Goal: Obtain resource: Download file/media

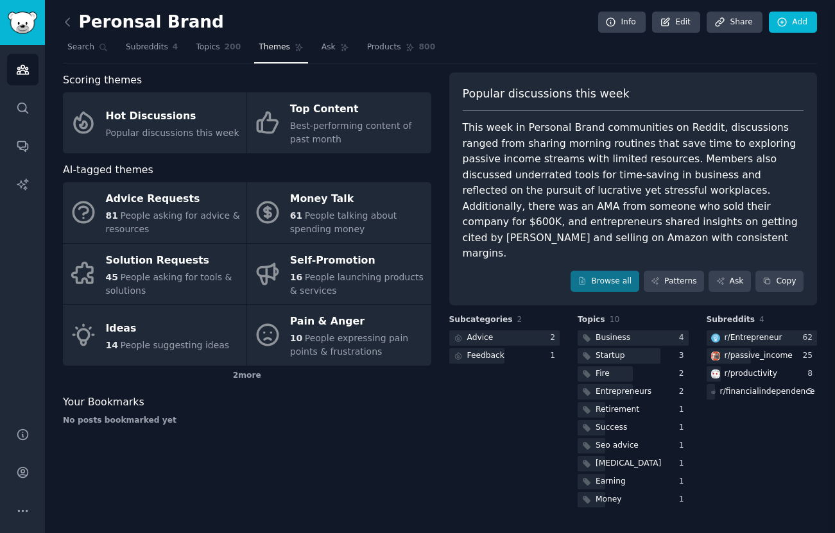
scroll to position [1, 0]
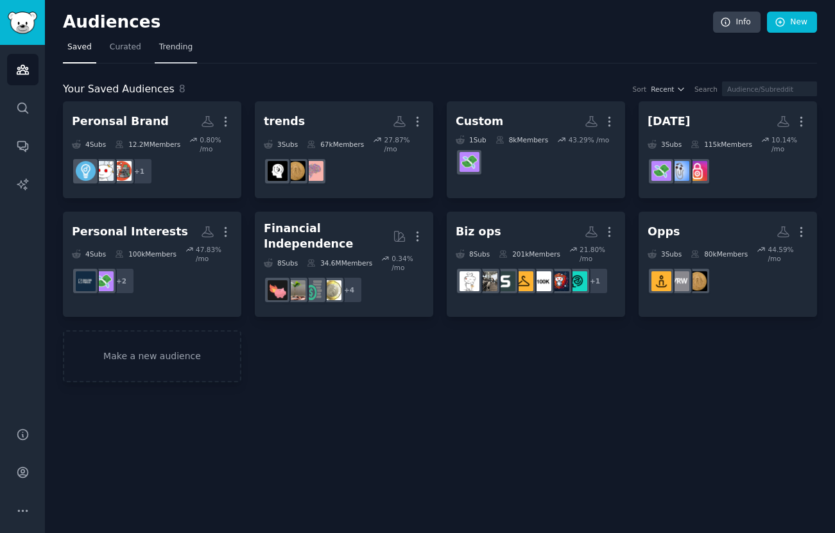
click at [177, 56] on link "Trending" at bounding box center [176, 50] width 42 height 26
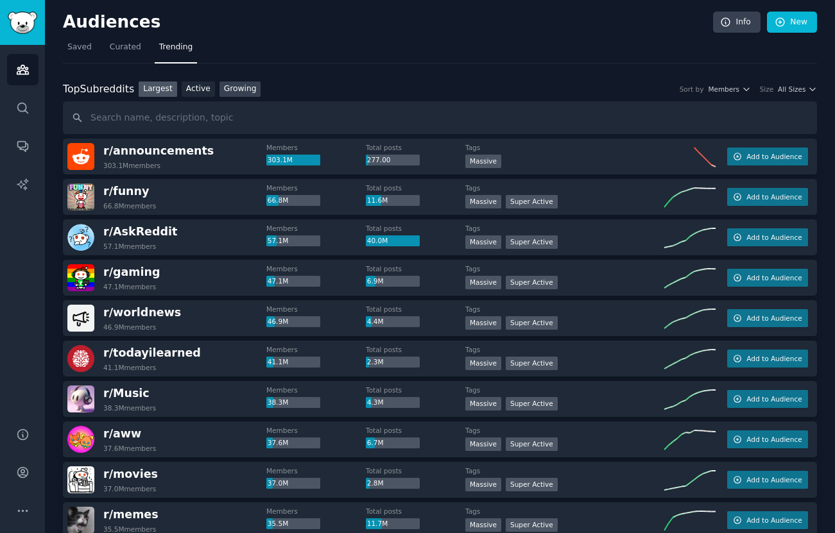
click at [243, 92] on link "Growing" at bounding box center [241, 90] width 42 height 16
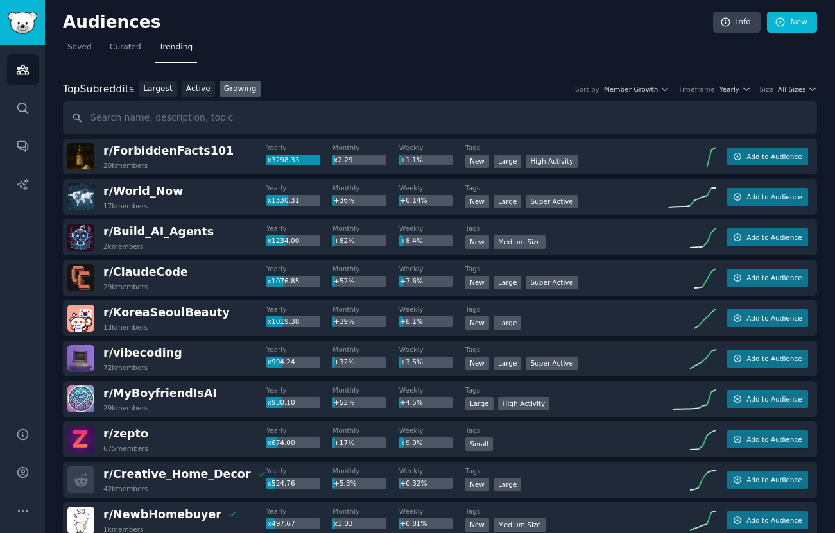
click at [774, 92] on div "Size All Sizes" at bounding box center [788, 89] width 57 height 9
click at [778, 89] on span "All Sizes" at bounding box center [792, 89] width 28 height 9
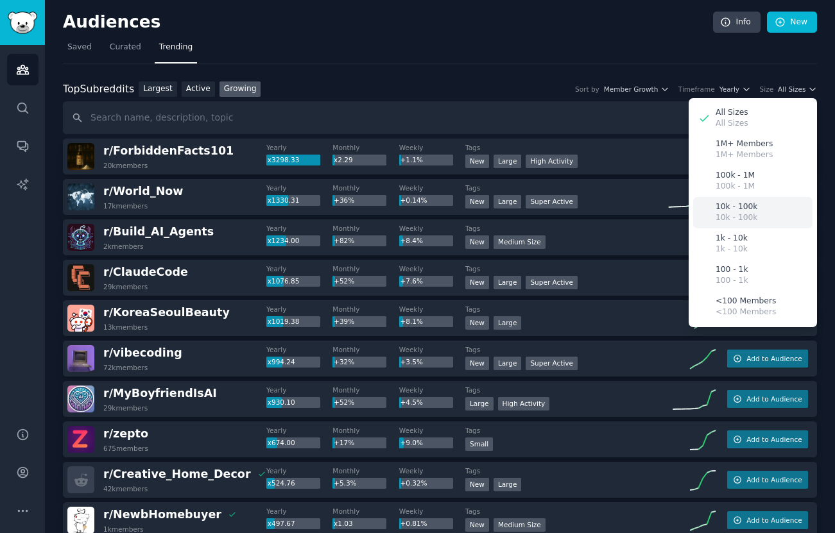
click at [744, 212] on p "10k - 100k" at bounding box center [737, 218] width 42 height 12
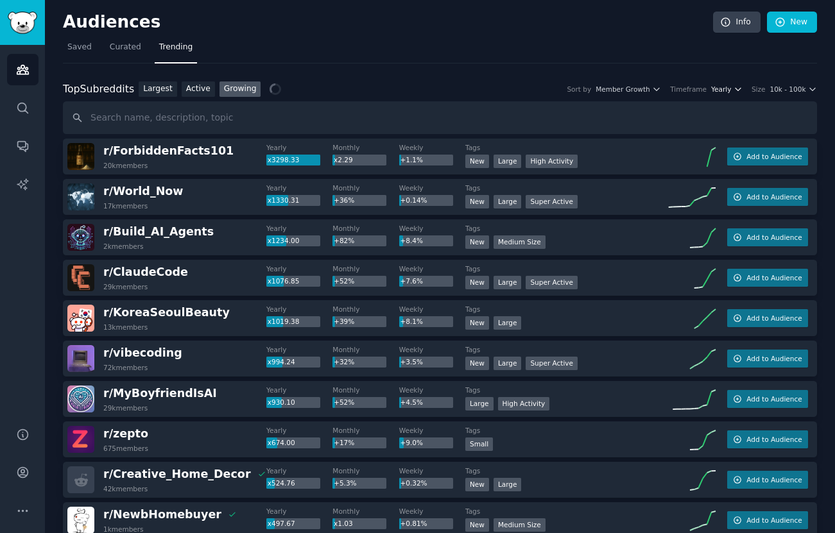
click at [731, 91] on button "Yearly" at bounding box center [726, 89] width 31 height 9
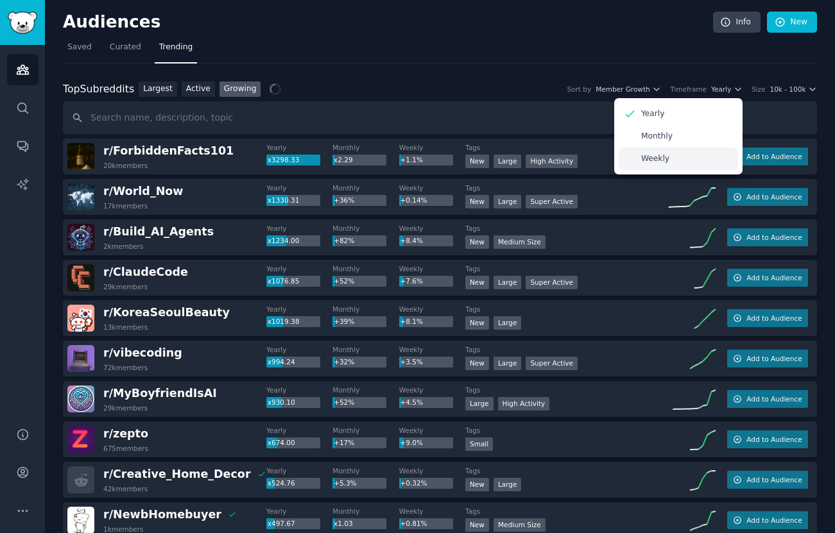
click at [658, 152] on div "Weekly" at bounding box center [678, 159] width 119 height 22
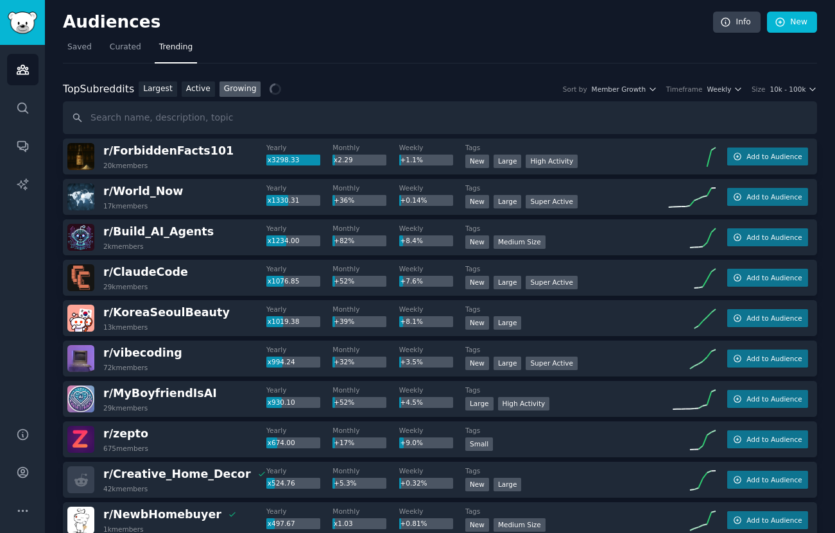
click at [687, 95] on div "Top Subreddits Top Subreddits Largest Active Growing Sort by Member Growth Time…" at bounding box center [440, 90] width 754 height 16
click at [708, 91] on span "Weekly" at bounding box center [719, 89] width 24 height 9
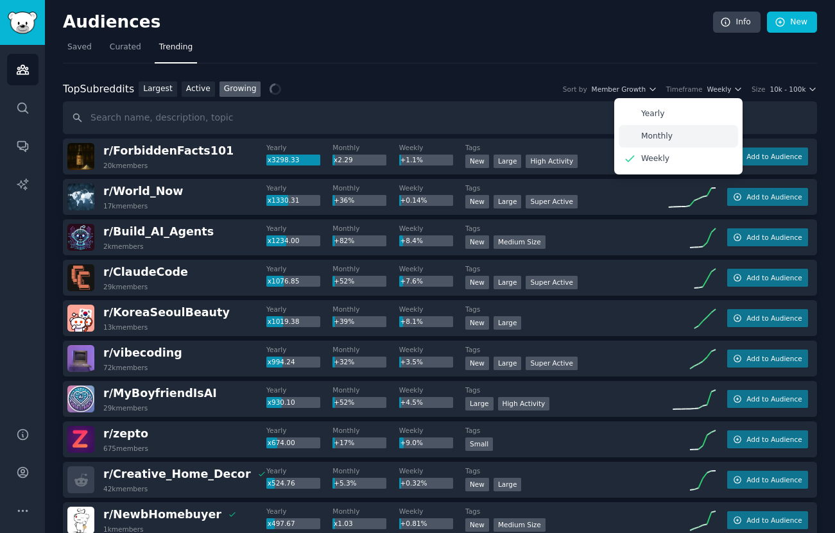
click at [680, 137] on div "Monthly" at bounding box center [678, 136] width 119 height 22
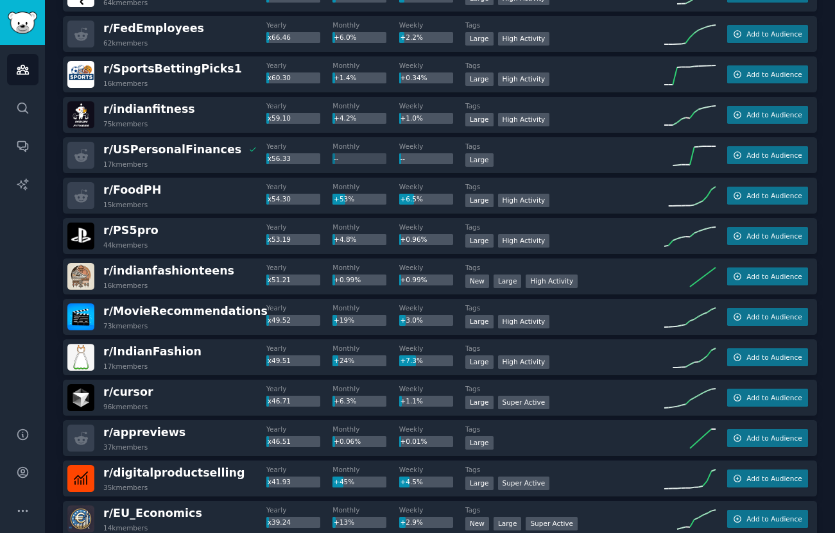
scroll to position [1340, 0]
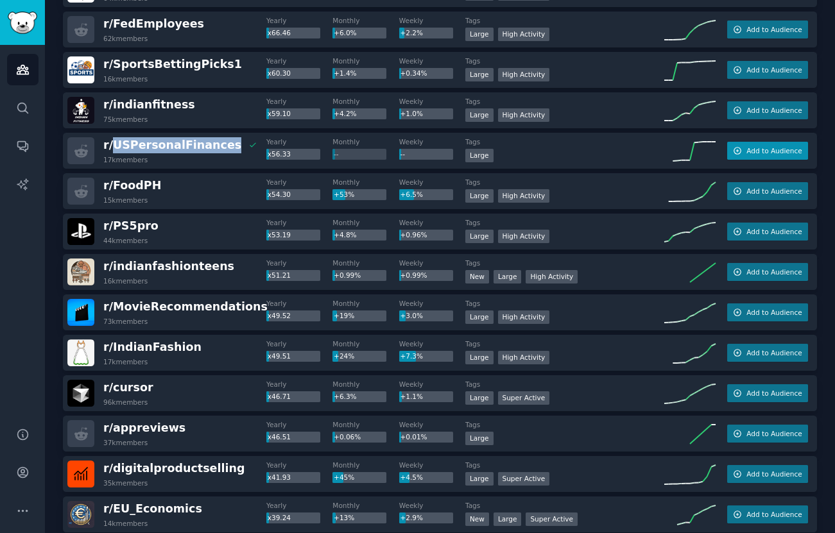
click at [741, 153] on button "Add to Audience" at bounding box center [767, 151] width 81 height 18
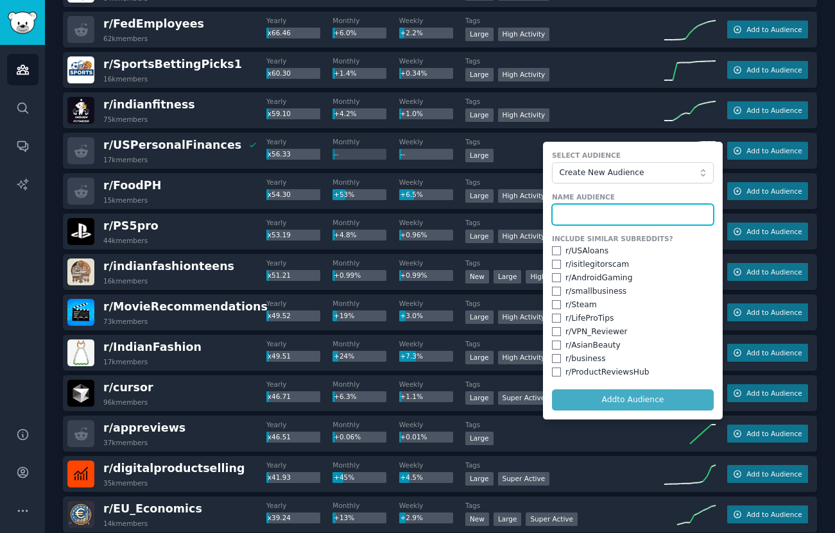
click at [587, 211] on input "text" at bounding box center [633, 215] width 162 height 22
type input "9-15"
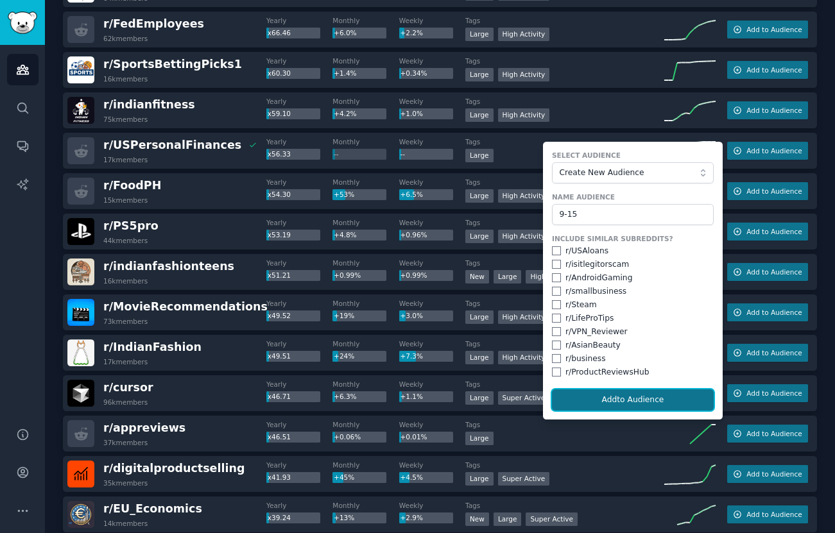
click at [618, 404] on button "Add to Audience" at bounding box center [633, 401] width 162 height 22
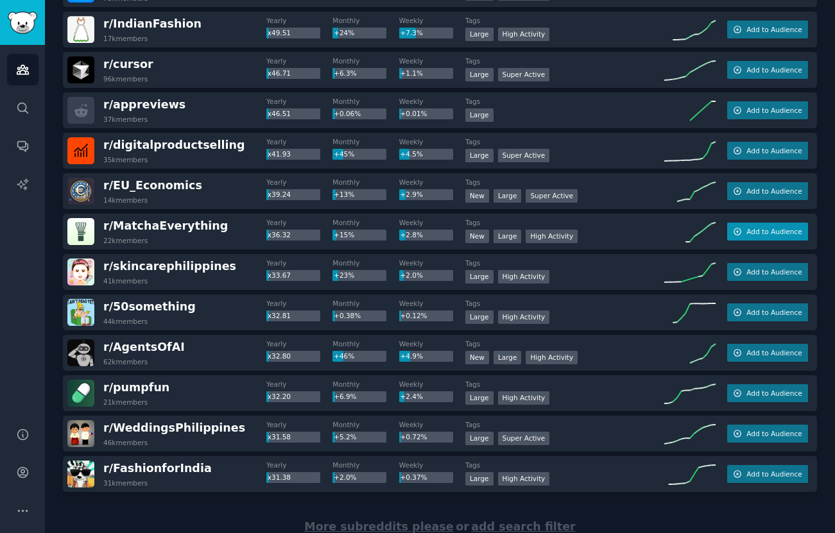
scroll to position [1672, 0]
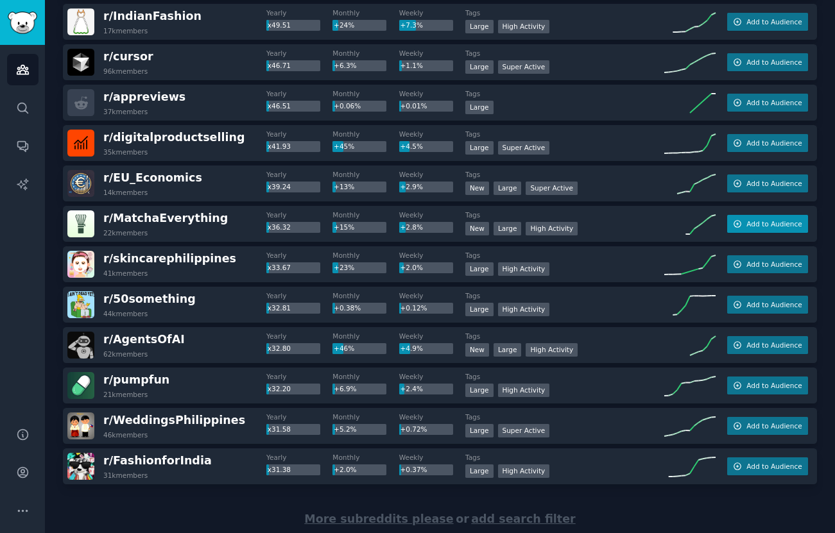
click at [761, 229] on button "Add to Audience" at bounding box center [767, 224] width 81 height 18
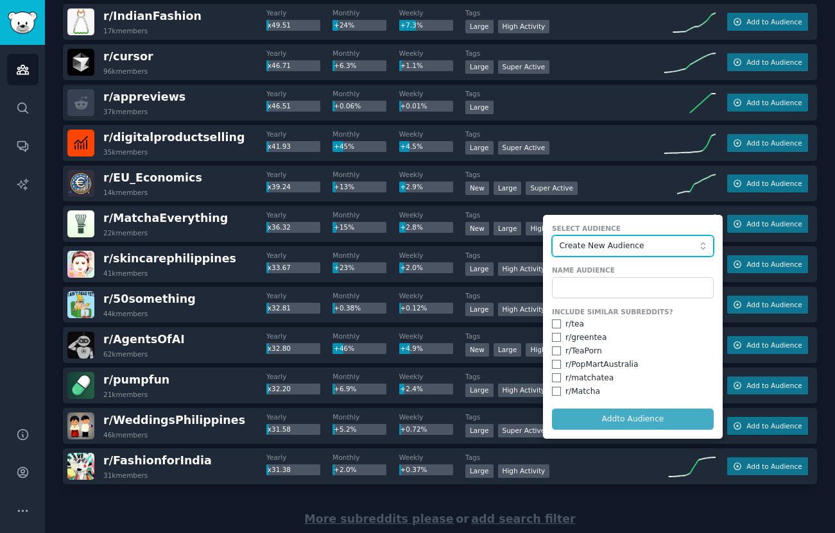
click at [603, 249] on span "Create New Audience" at bounding box center [630, 247] width 141 height 12
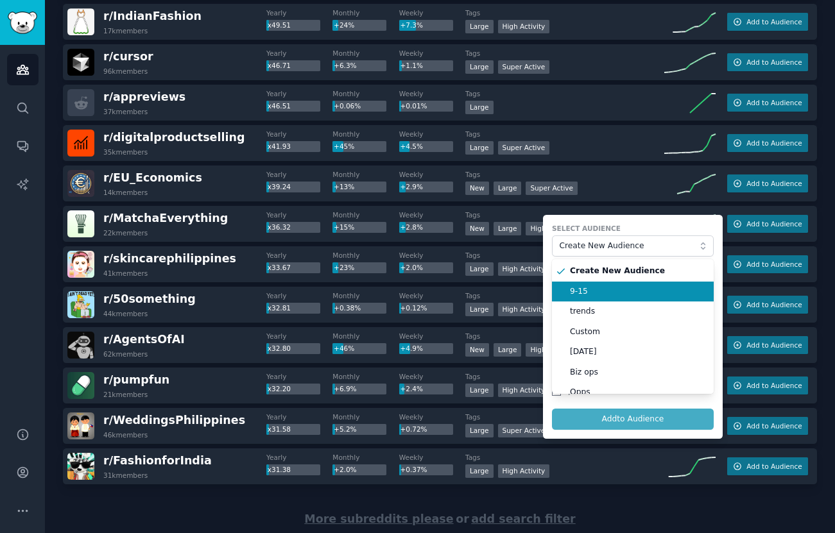
click at [596, 282] on li "9-15" at bounding box center [633, 292] width 162 height 21
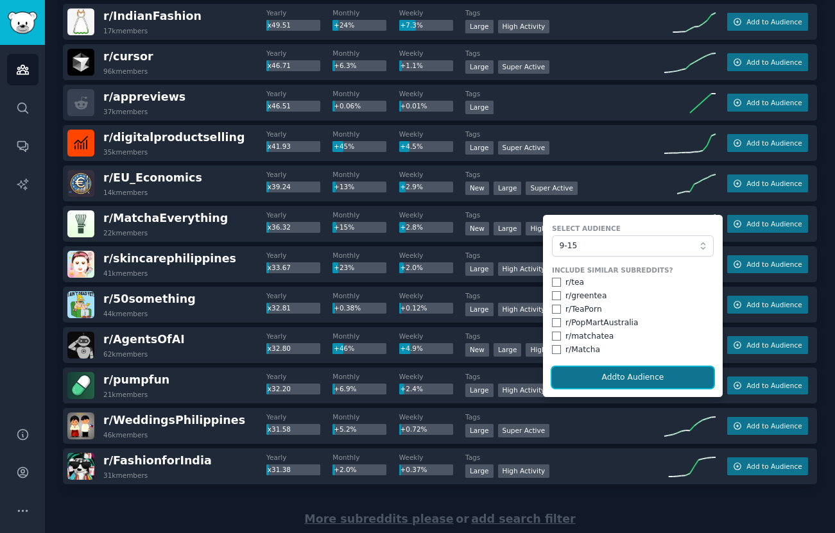
click at [577, 382] on button "Add to Audience" at bounding box center [633, 378] width 162 height 22
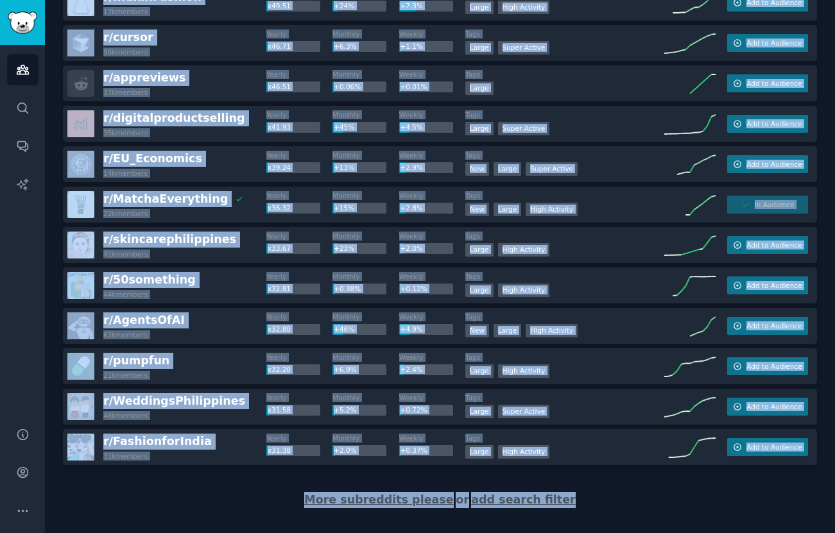
scroll to position [1710, 0]
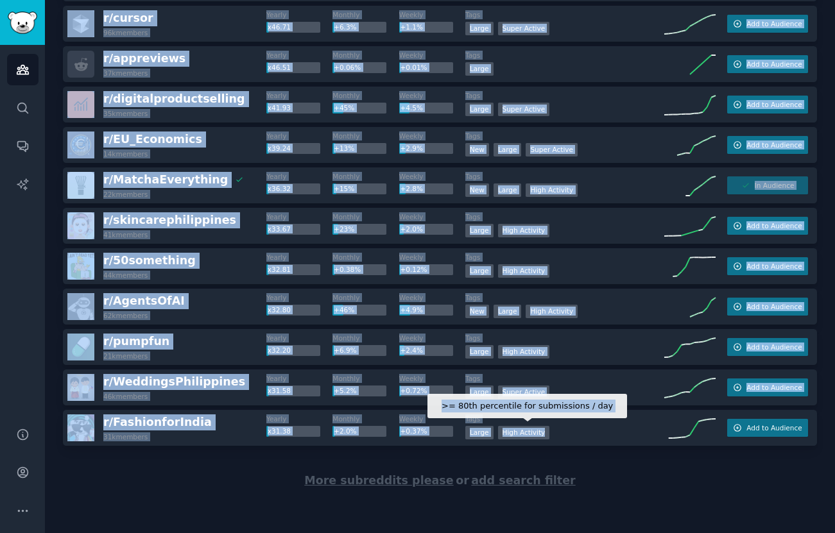
drag, startPoint x: 62, startPoint y: 150, endPoint x: 538, endPoint y: 436, distance: 555.4
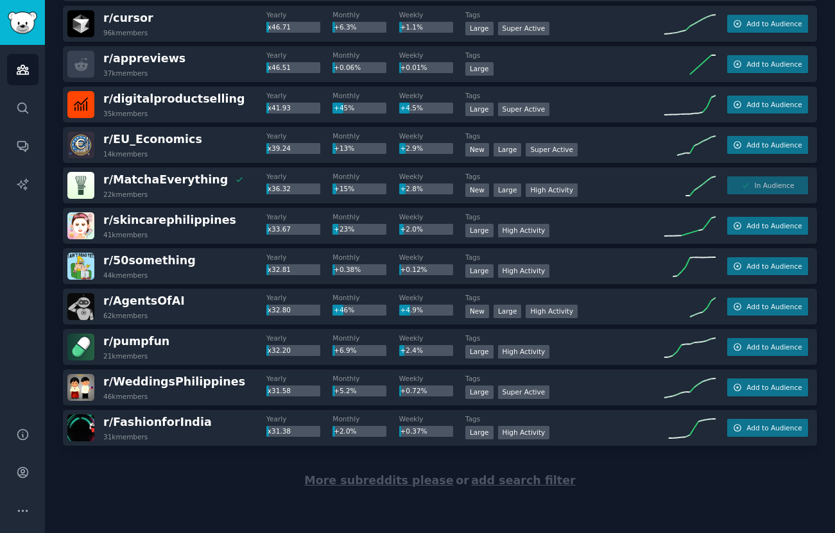
click at [408, 479] on span "More subreddits please" at bounding box center [378, 480] width 149 height 13
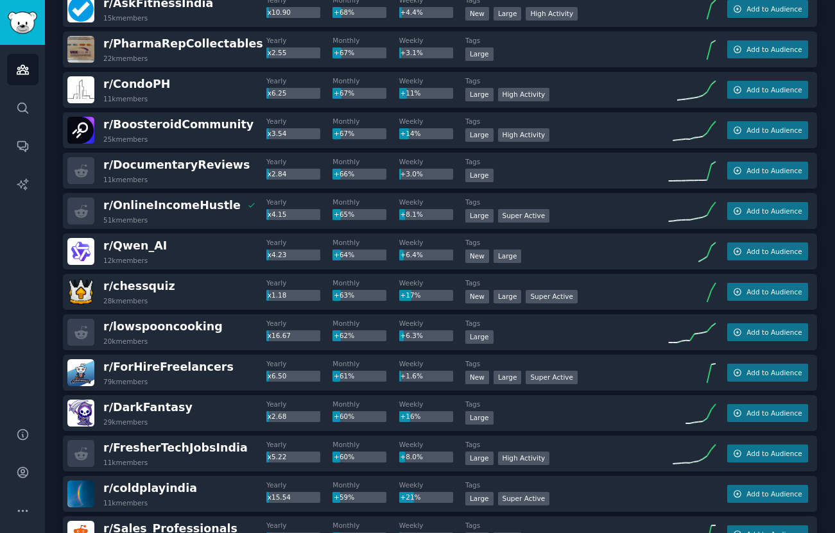
scroll to position [0, 0]
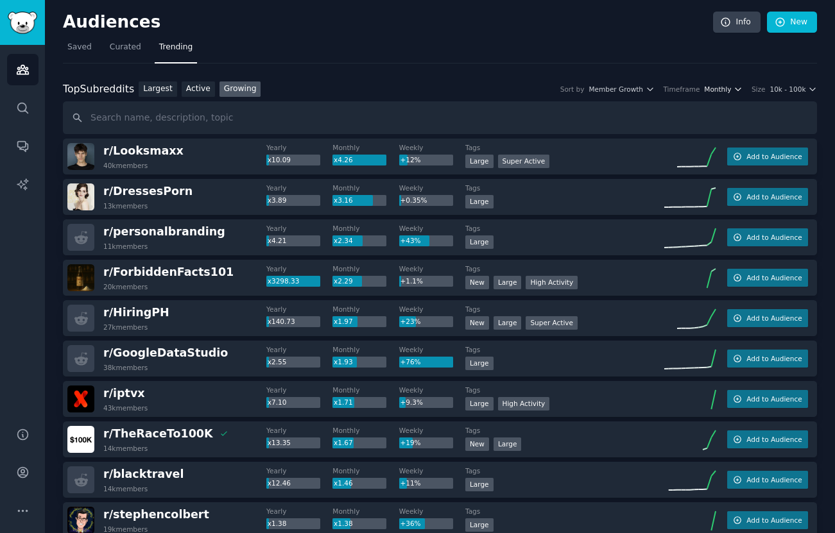
click at [723, 90] on span "Monthly" at bounding box center [717, 89] width 27 height 9
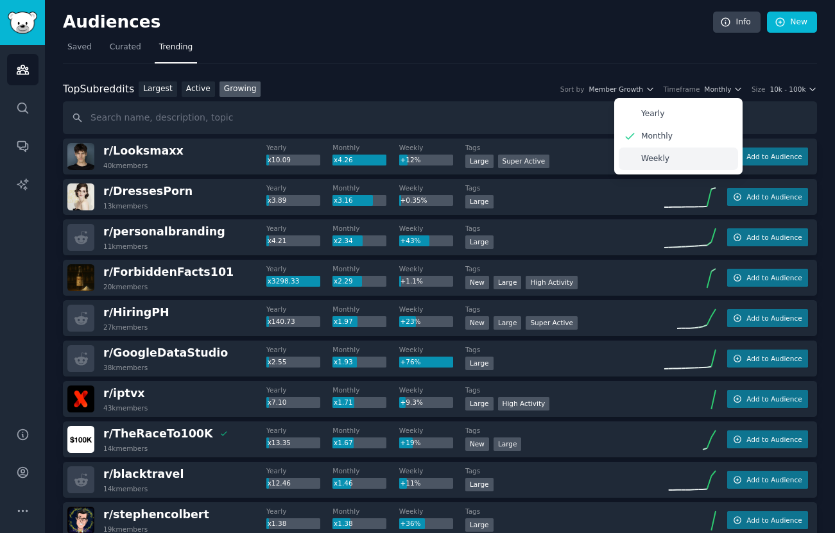
click at [666, 162] on p "Weekly" at bounding box center [655, 159] width 28 height 12
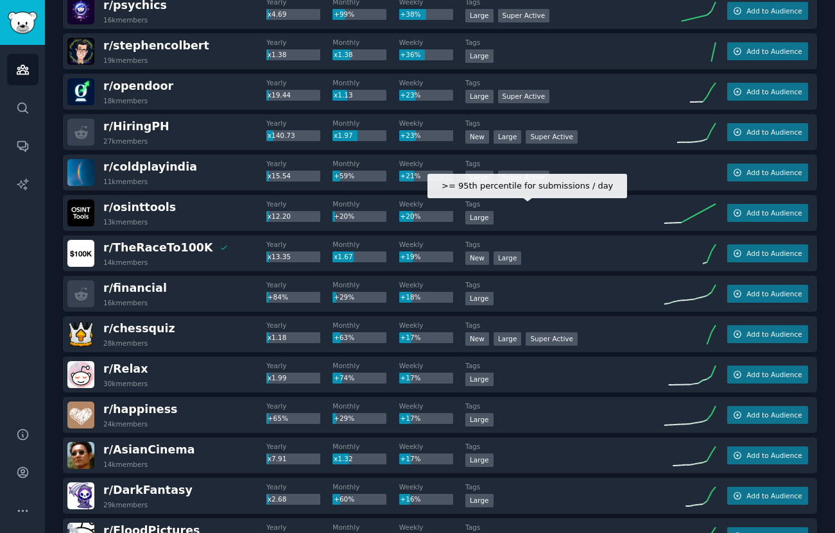
scroll to position [229, 0]
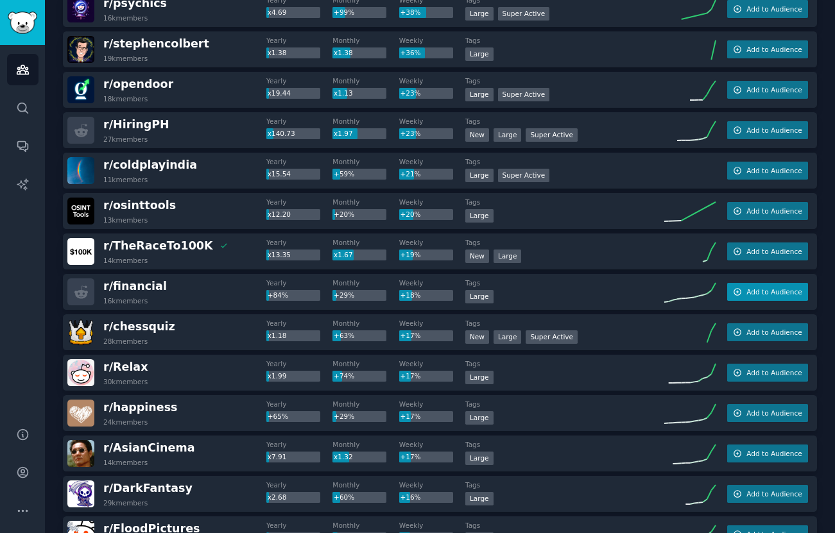
click at [739, 296] on icon "button" at bounding box center [737, 292] width 9 height 9
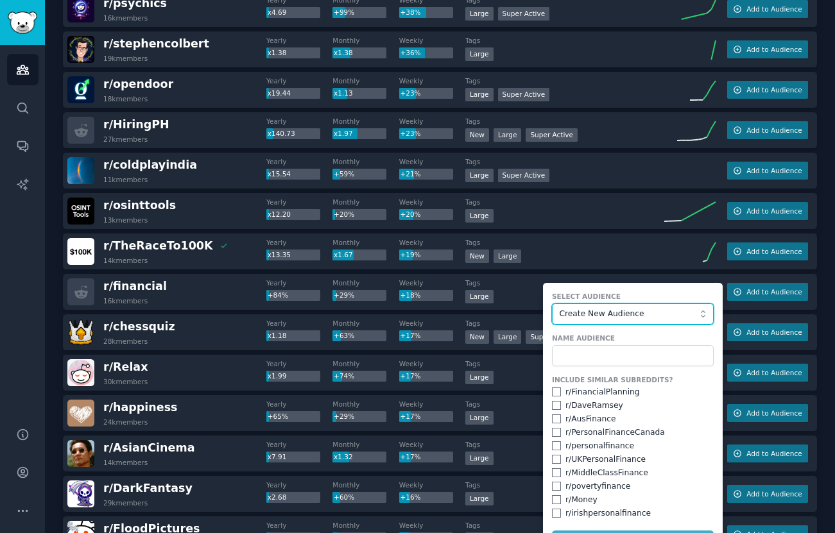
click at [646, 315] on span "Create New Audience" at bounding box center [630, 315] width 141 height 12
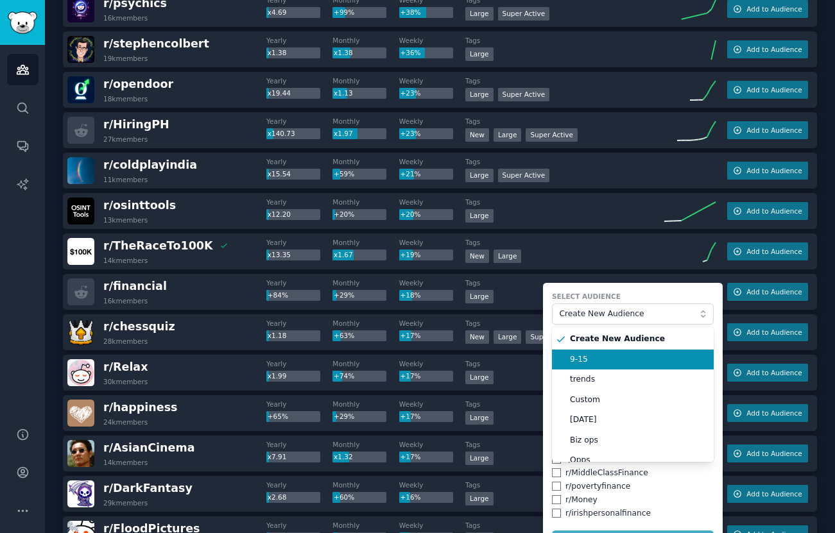
click at [614, 358] on span "9-15" at bounding box center [637, 360] width 135 height 12
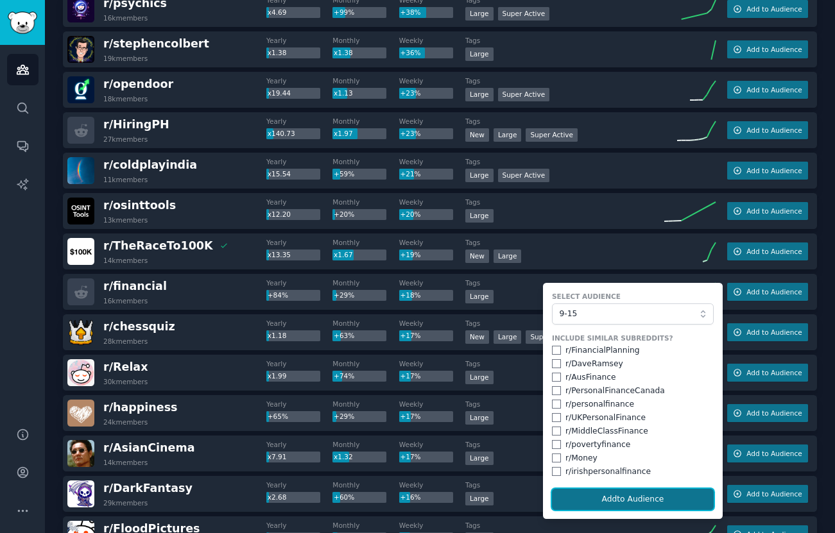
click at [589, 506] on button "Add to Audience" at bounding box center [633, 500] width 162 height 22
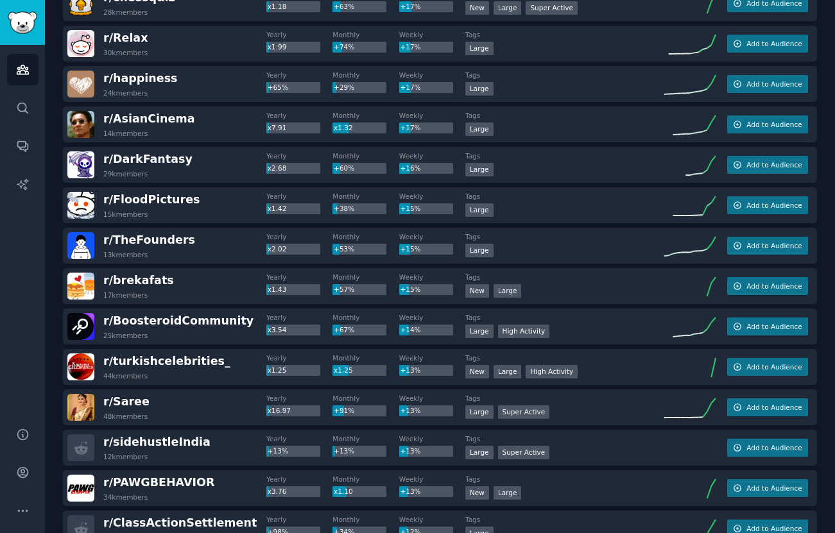
scroll to position [560, 0]
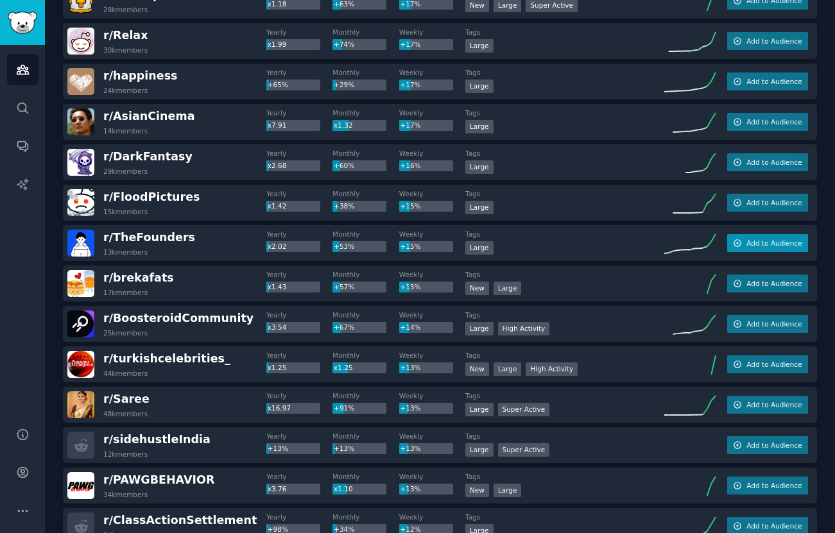
click at [768, 246] on span "Add to Audience" at bounding box center [774, 243] width 55 height 9
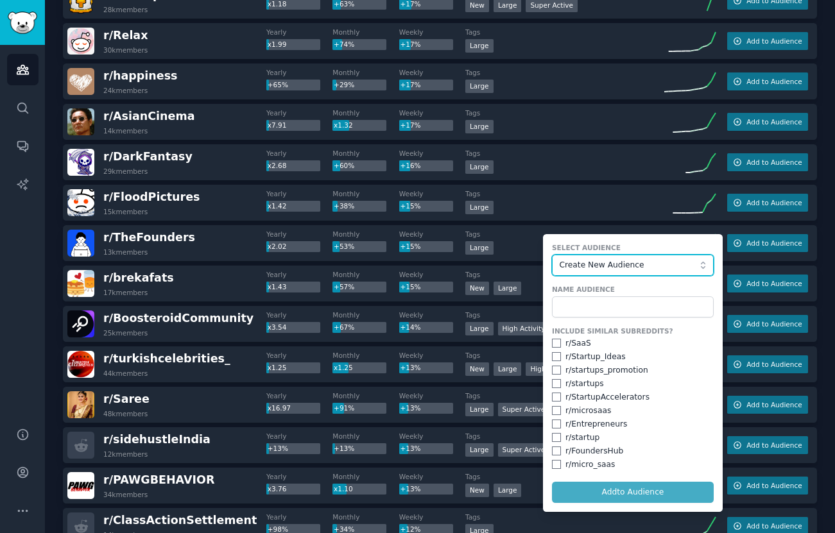
click at [602, 259] on button "Create New Audience" at bounding box center [633, 266] width 162 height 22
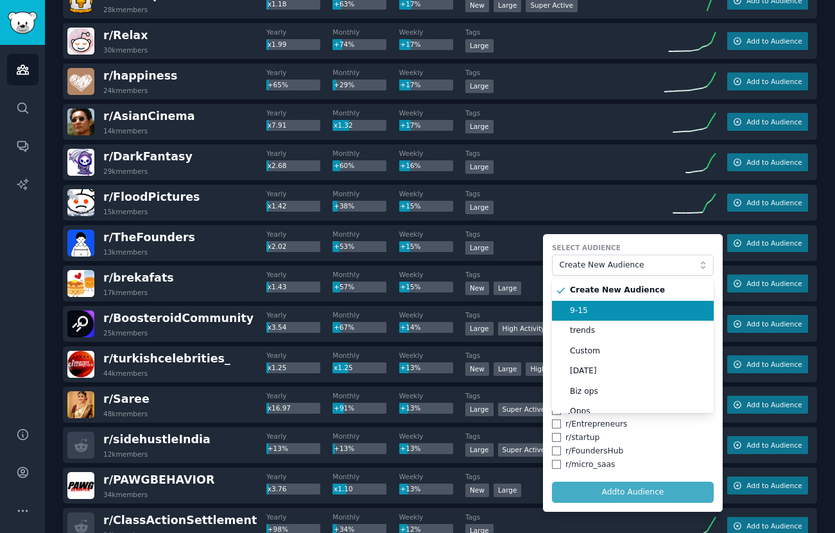
click at [595, 312] on span "9-15" at bounding box center [637, 312] width 135 height 12
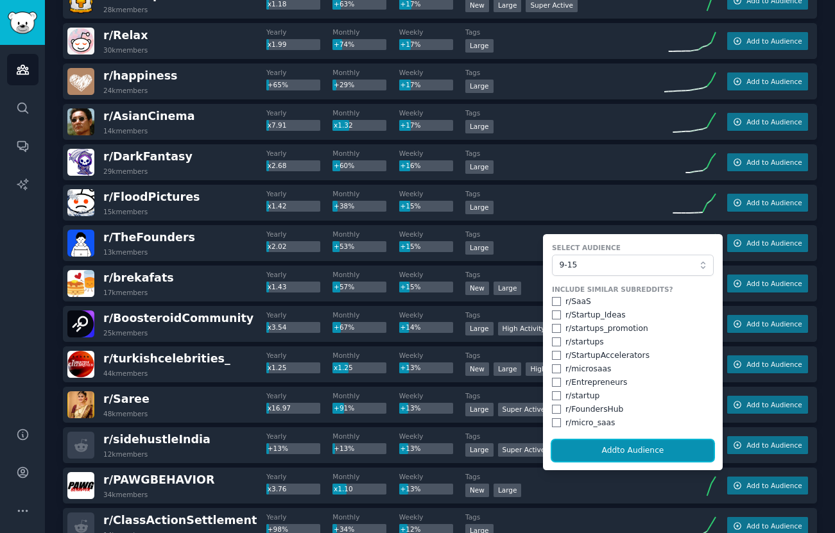
click at [588, 456] on button "Add to Audience" at bounding box center [633, 451] width 162 height 22
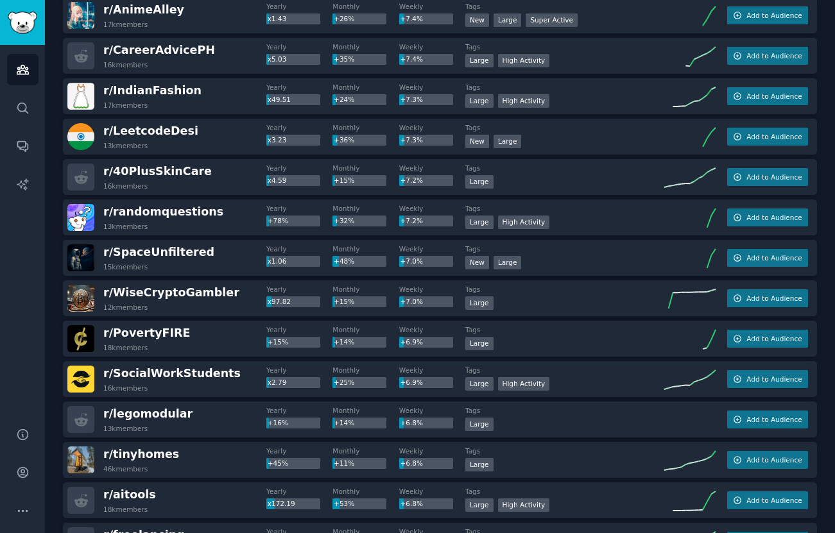
scroll to position [2568, 0]
click at [772, 341] on span "Add to Audience" at bounding box center [774, 338] width 55 height 9
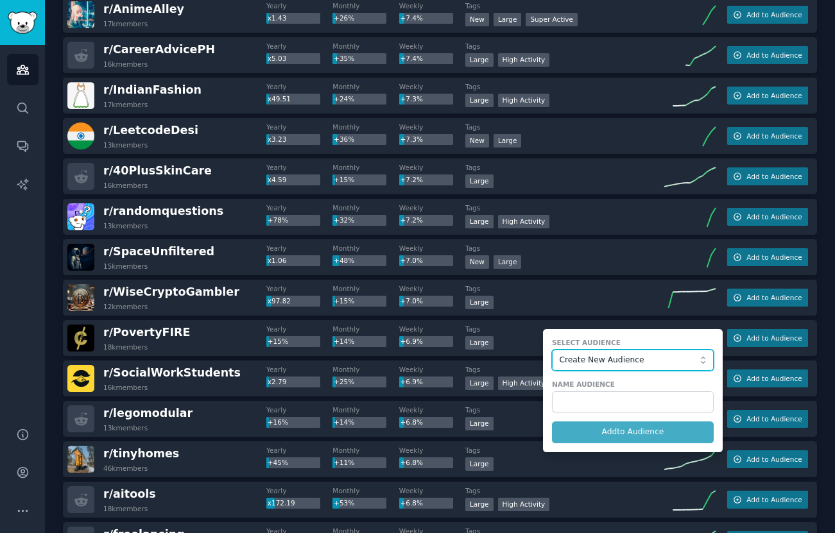
click at [617, 365] on span "Create New Audience" at bounding box center [630, 361] width 141 height 12
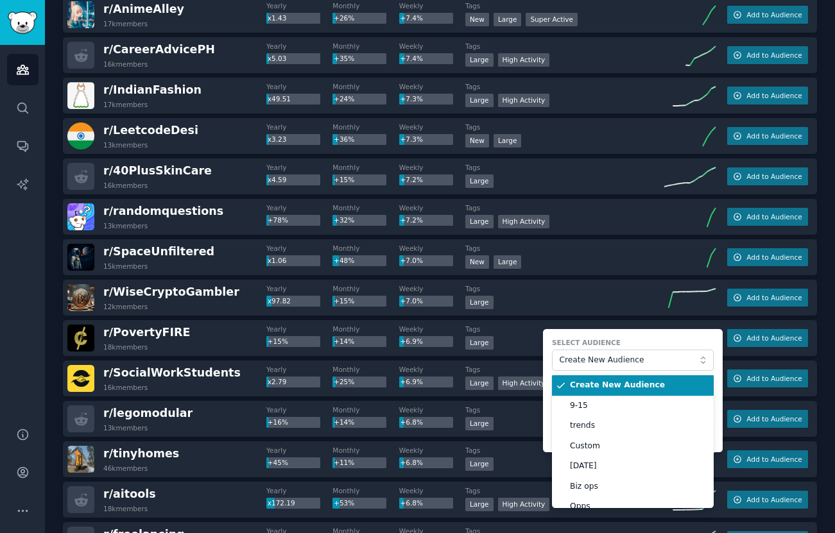
click at [603, 404] on span "9-15" at bounding box center [637, 407] width 135 height 12
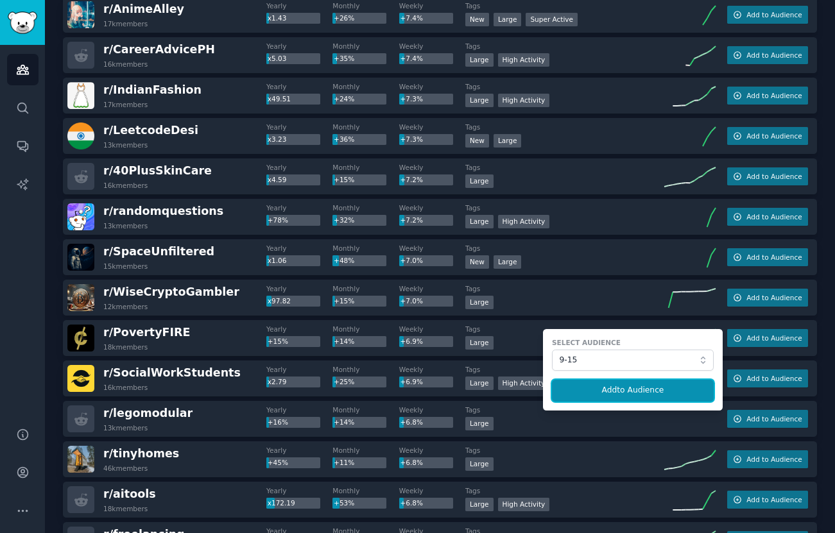
click at [609, 390] on button "Add to Audience" at bounding box center [633, 391] width 162 height 22
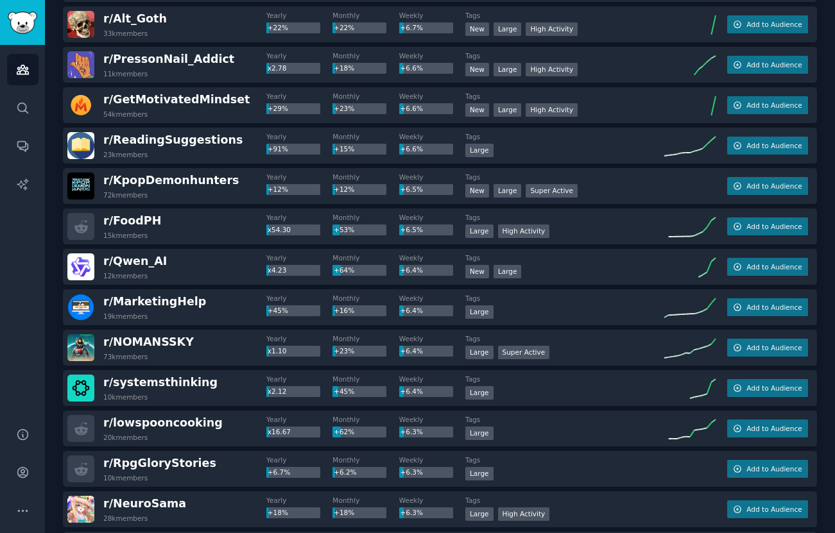
scroll to position [3231, 0]
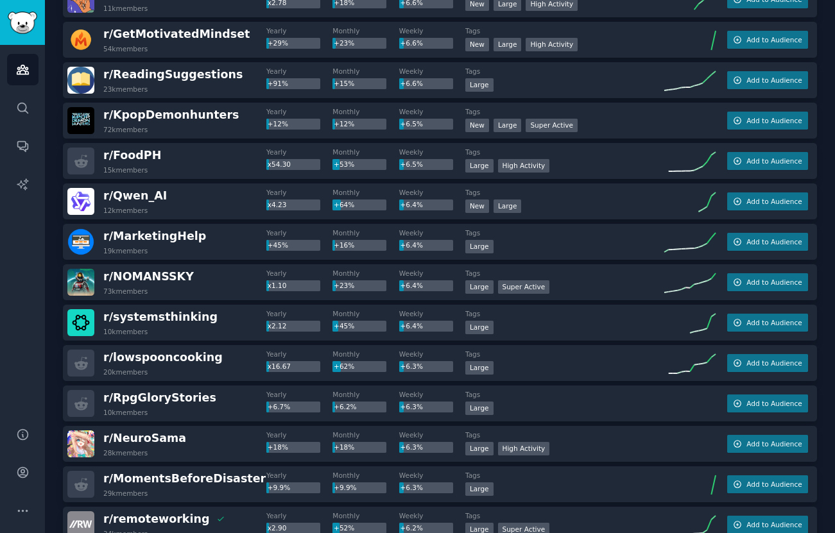
drag, startPoint x: 758, startPoint y: 318, endPoint x: 729, endPoint y: 333, distance: 32.7
click at [758, 318] on span "Add to Audience" at bounding box center [774, 322] width 55 height 9
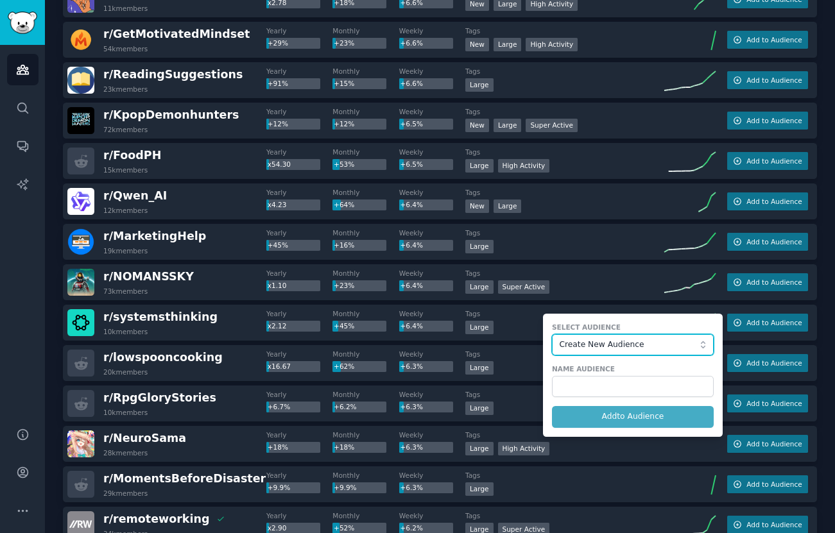
drag, startPoint x: 604, startPoint y: 351, endPoint x: 598, endPoint y: 357, distance: 8.6
click at [604, 351] on button "Create New Audience" at bounding box center [633, 345] width 162 height 22
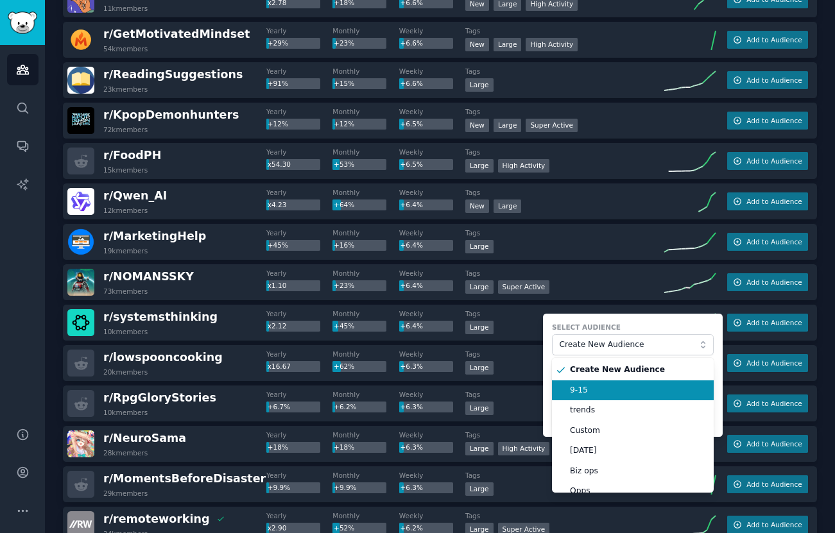
click at [581, 390] on span "9-15" at bounding box center [637, 391] width 135 height 12
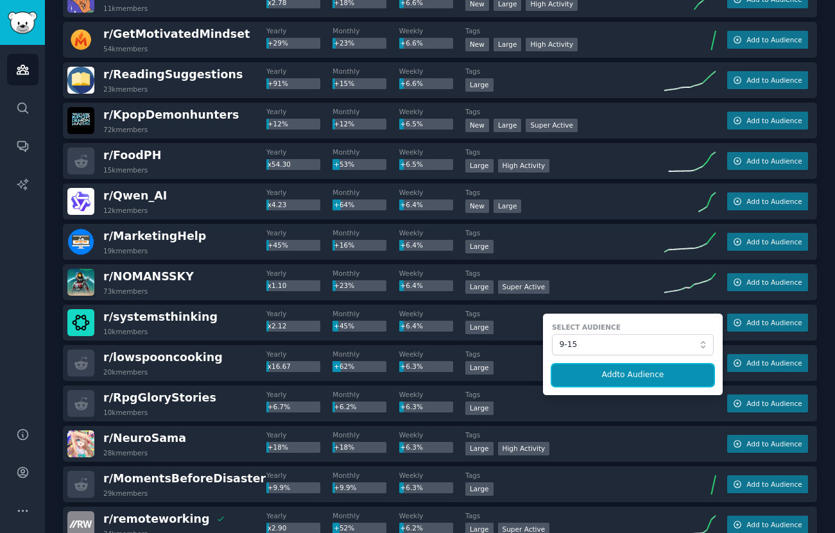
click at [597, 381] on button "Add to Audience" at bounding box center [633, 376] width 162 height 22
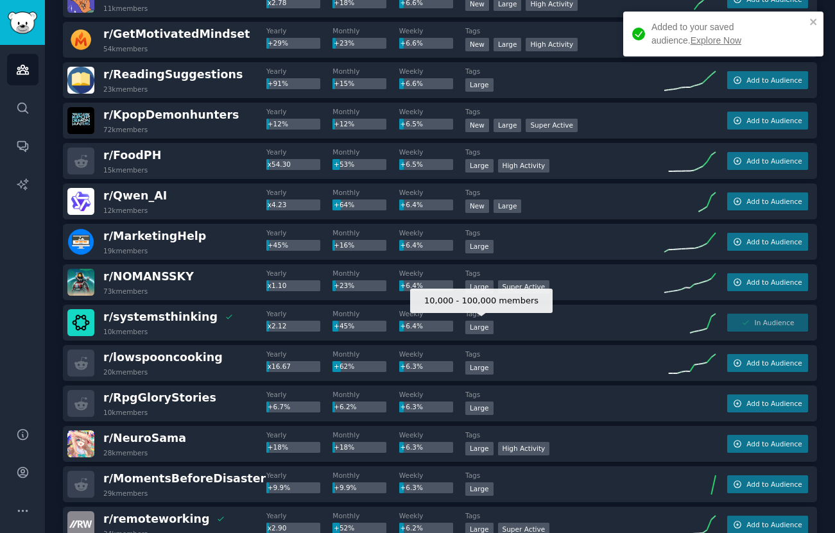
scroll to position [3232, 0]
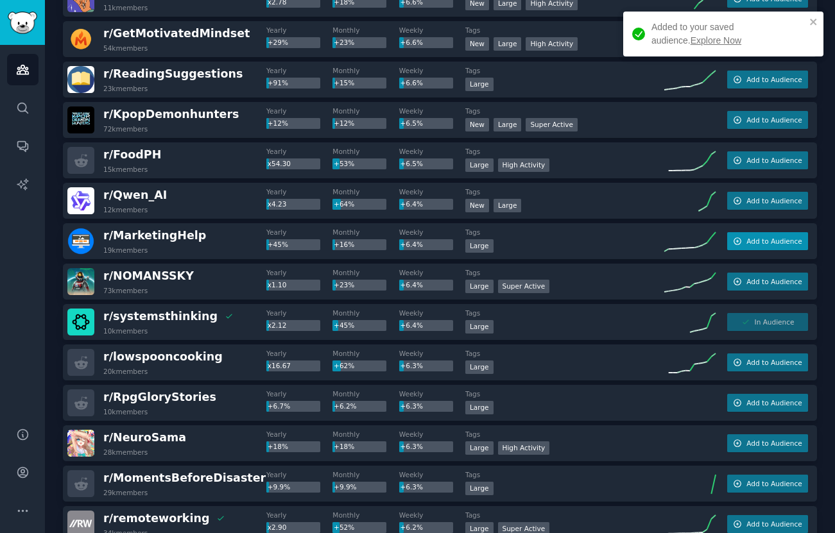
click at [768, 246] on button "Add to Audience" at bounding box center [767, 241] width 81 height 18
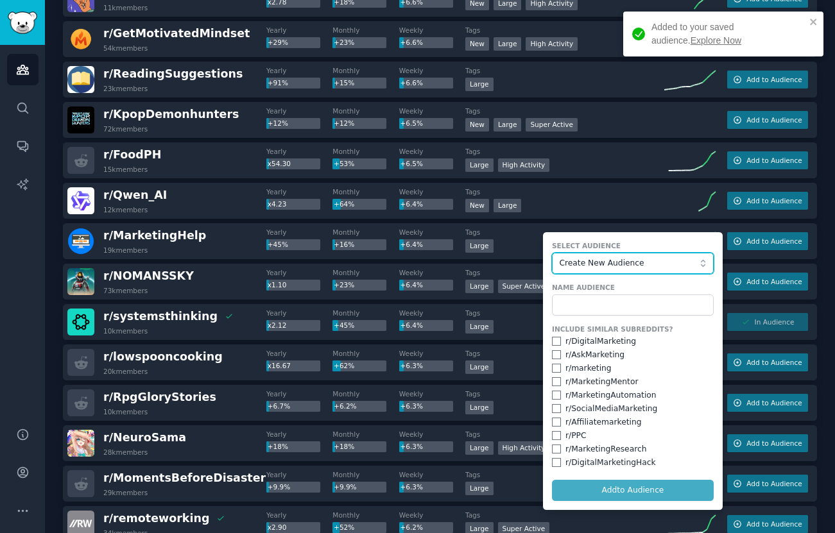
click at [616, 269] on button "Create New Audience" at bounding box center [633, 264] width 162 height 22
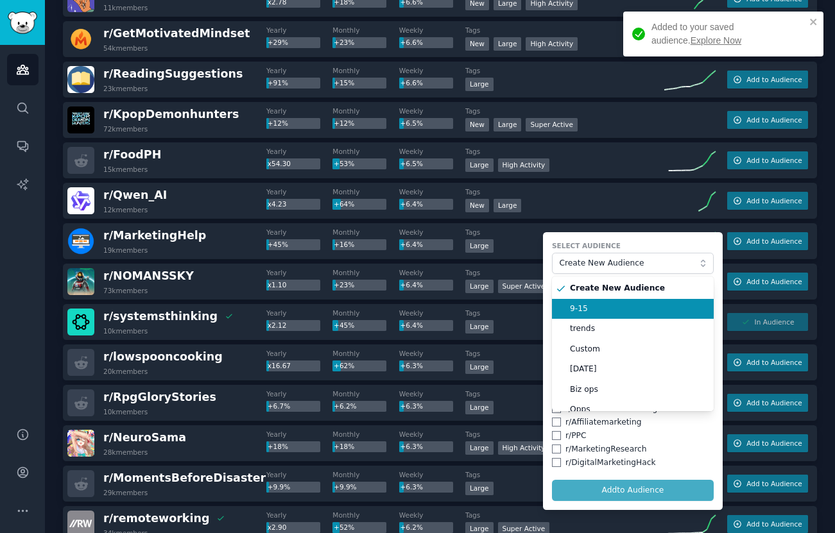
click at [589, 313] on span "9-15" at bounding box center [637, 310] width 135 height 12
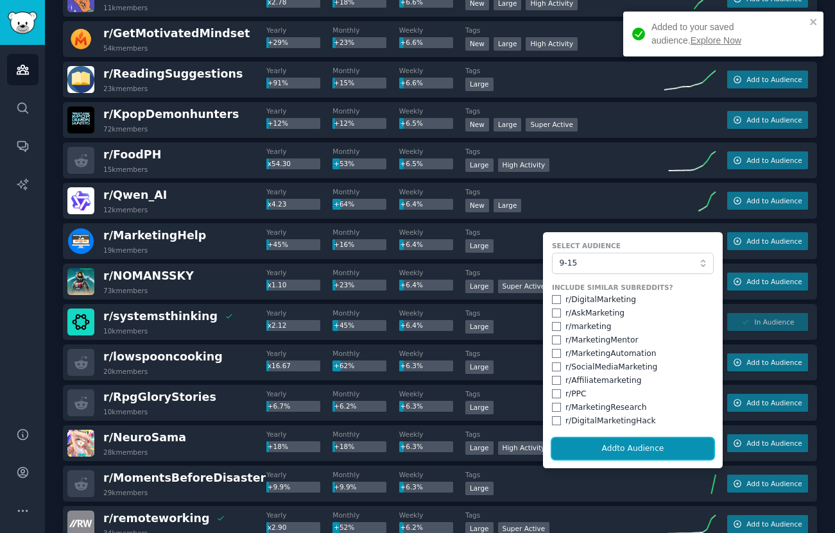
click at [598, 444] on button "Add to Audience" at bounding box center [633, 449] width 162 height 22
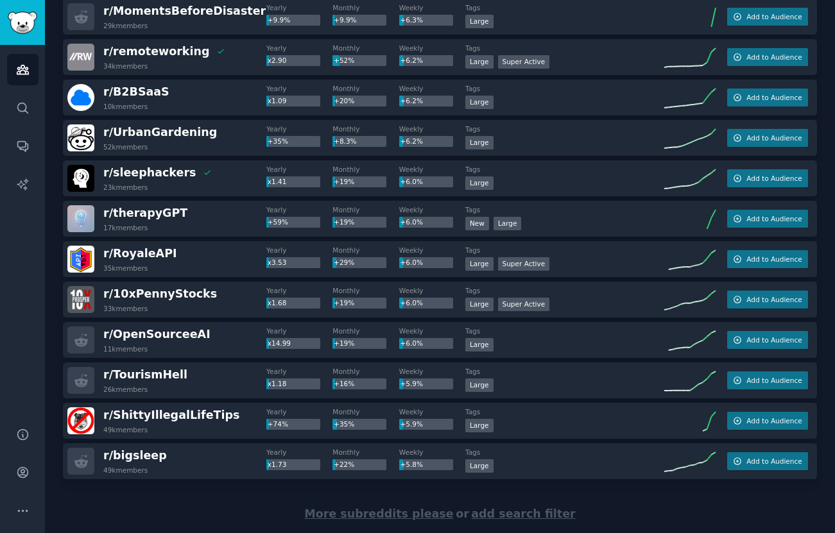
scroll to position [3701, 0]
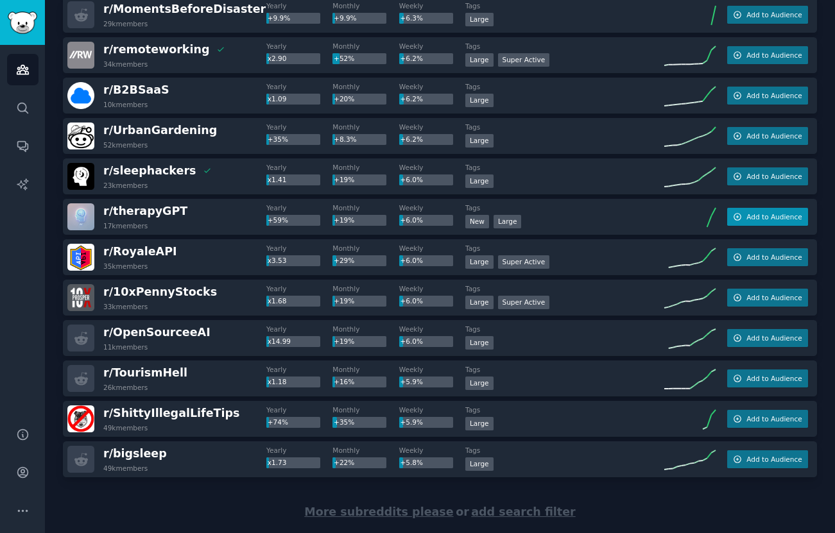
click at [779, 219] on span "Add to Audience" at bounding box center [774, 216] width 55 height 9
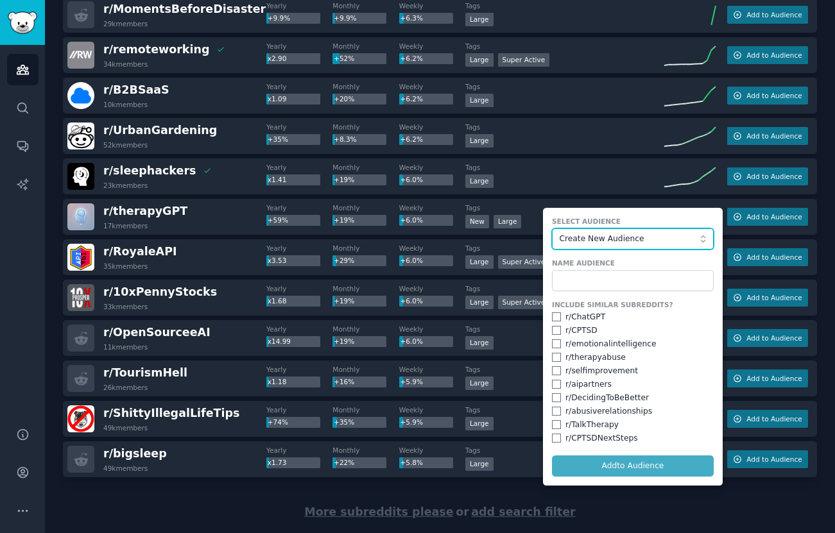
click at [635, 245] on button "Create New Audience" at bounding box center [633, 240] width 162 height 22
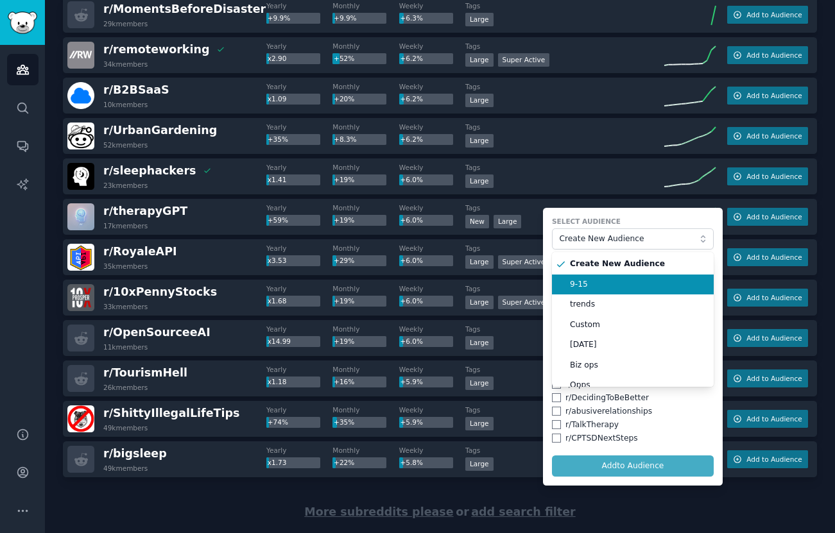
drag, startPoint x: 603, startPoint y: 277, endPoint x: 603, endPoint y: 291, distance: 14.1
click at [603, 277] on li "9-15" at bounding box center [633, 285] width 162 height 21
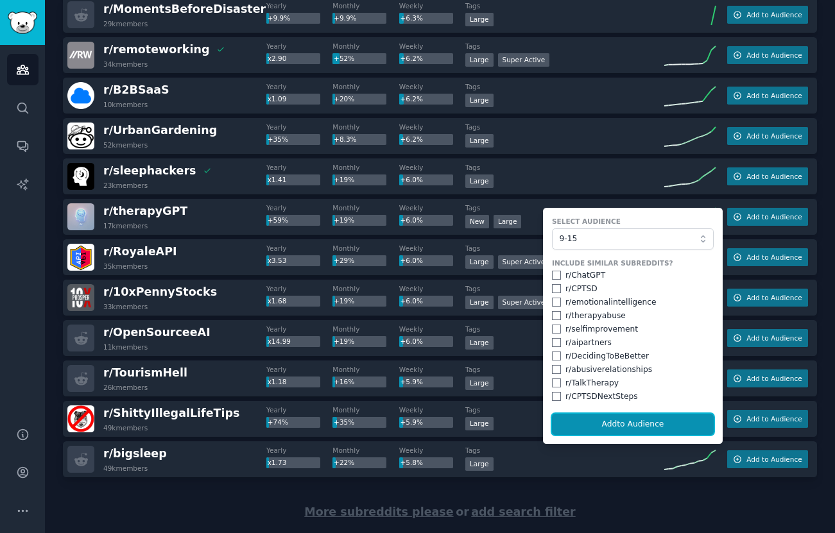
click at [599, 424] on button "Add to Audience" at bounding box center [633, 425] width 162 height 22
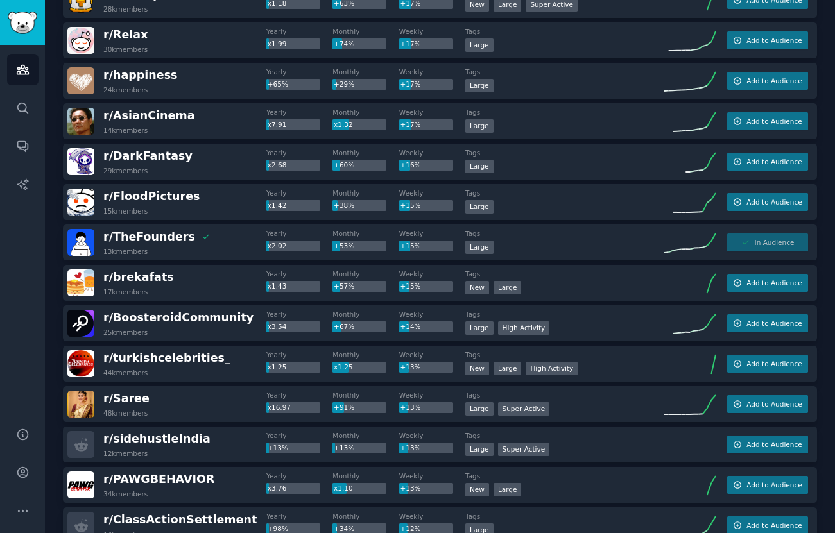
scroll to position [0, 0]
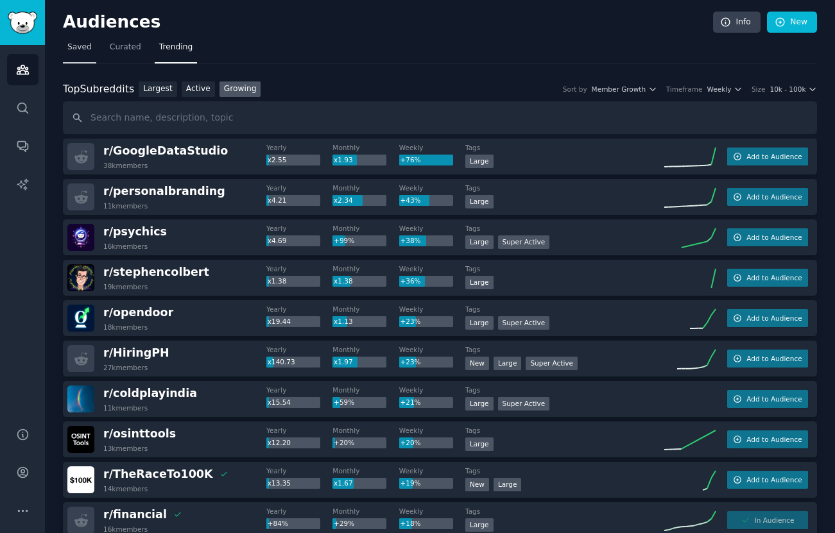
drag, startPoint x: 98, startPoint y: 40, endPoint x: 85, endPoint y: 44, distance: 12.8
click at [94, 41] on nav "Saved Curated Trending" at bounding box center [440, 50] width 754 height 26
click at [82, 44] on span "Saved" at bounding box center [79, 48] width 24 height 12
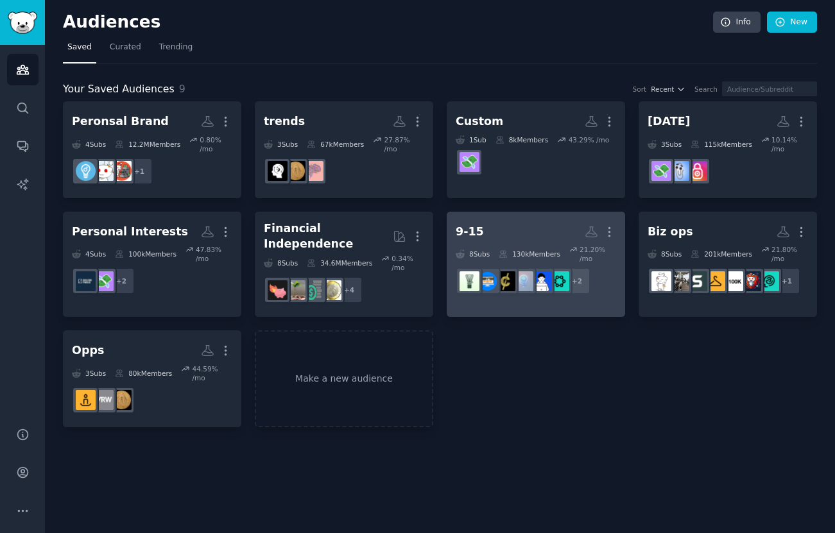
click at [507, 223] on h2 "9-15 More" at bounding box center [536, 232] width 160 height 22
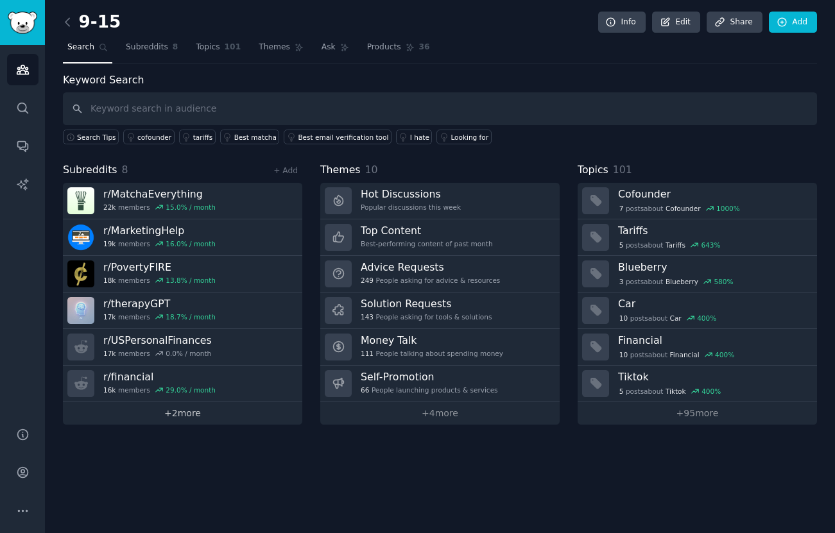
click at [204, 421] on link "+ 2 more" at bounding box center [182, 414] width 239 height 22
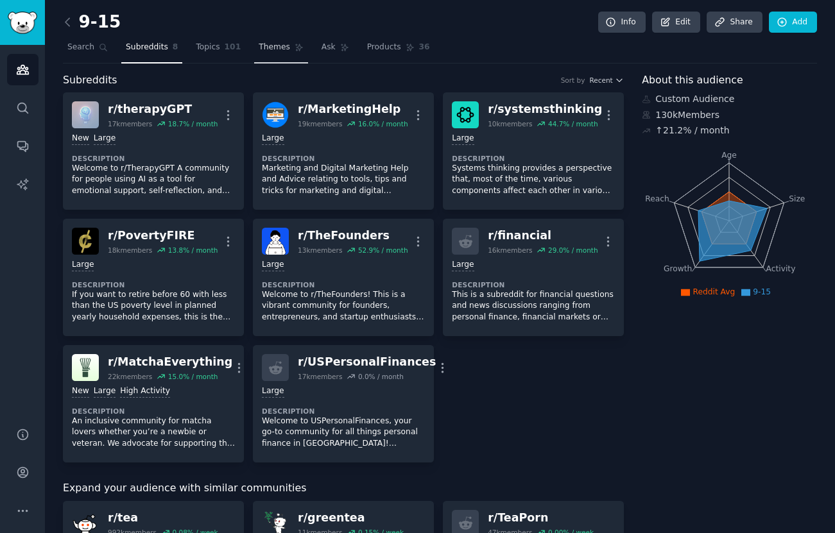
click at [273, 48] on span "Themes" at bounding box center [274, 48] width 31 height 12
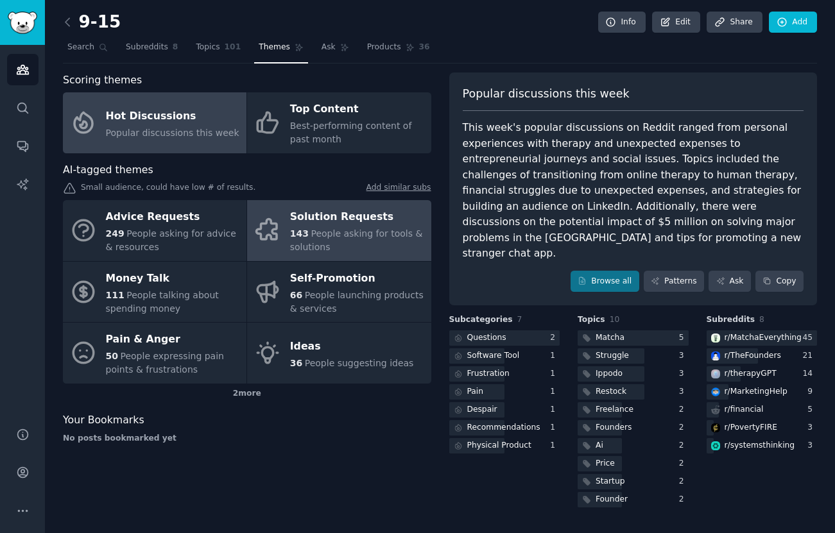
click at [323, 252] on span "People asking for tools & solutions" at bounding box center [356, 241] width 133 height 24
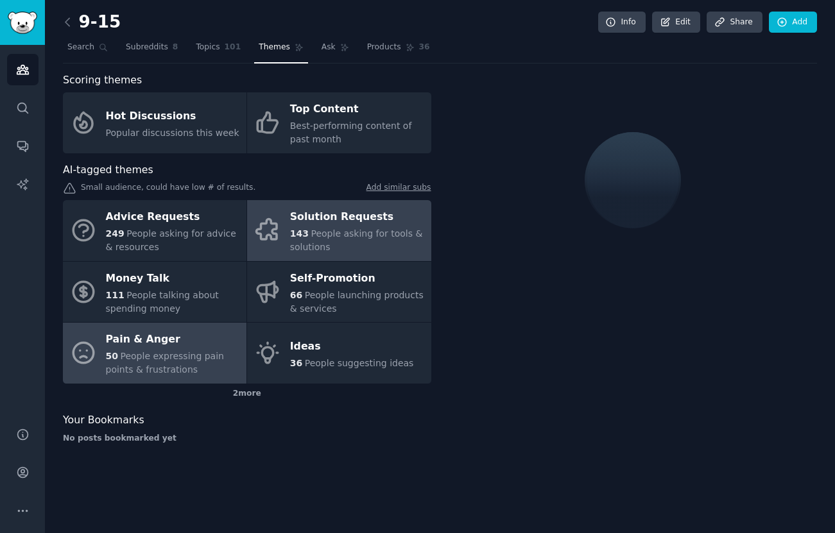
click at [152, 372] on span "People expressing pain points & frustrations" at bounding box center [165, 363] width 118 height 24
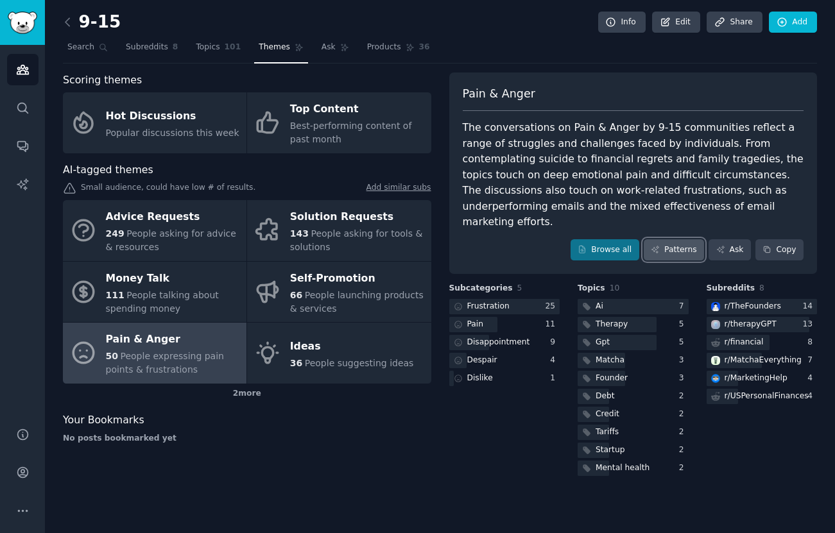
click at [682, 239] on link "Patterns" at bounding box center [674, 250] width 60 height 22
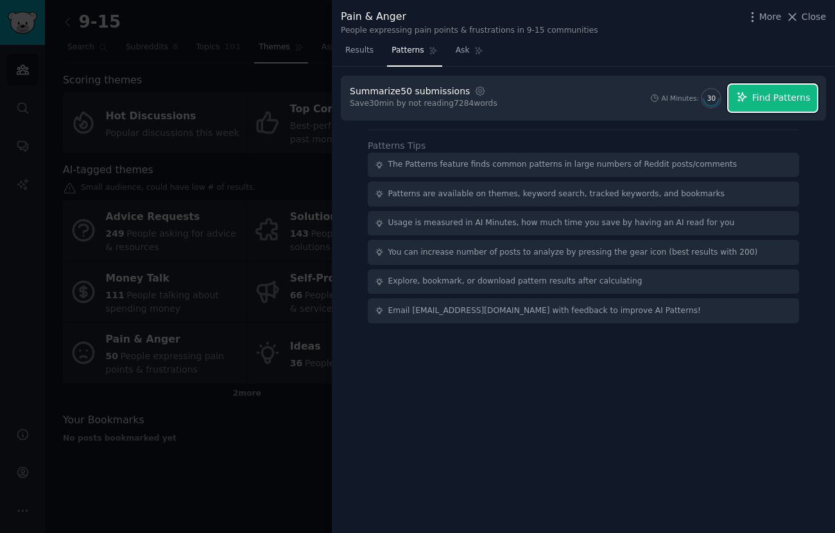
click at [779, 89] on button "Find Patterns" at bounding box center [773, 98] width 89 height 27
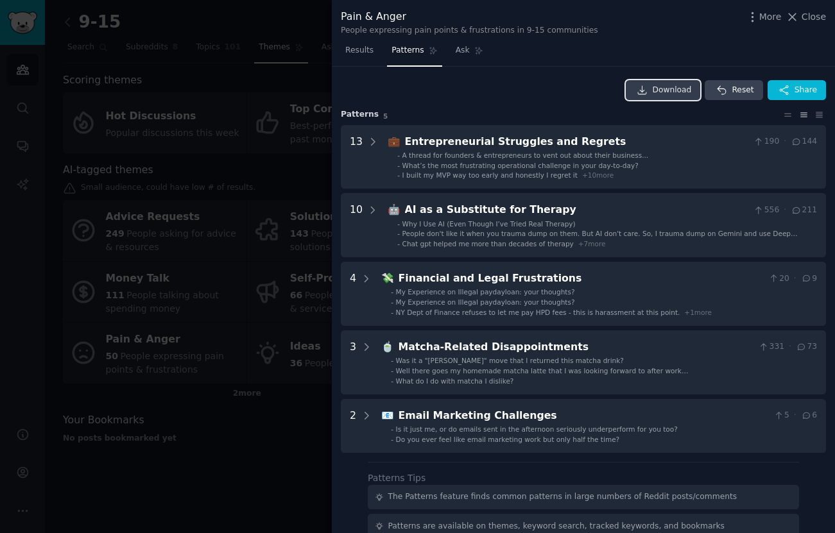
click at [684, 94] on span "Download" at bounding box center [672, 91] width 39 height 12
click at [804, 19] on span "Close" at bounding box center [814, 16] width 24 height 13
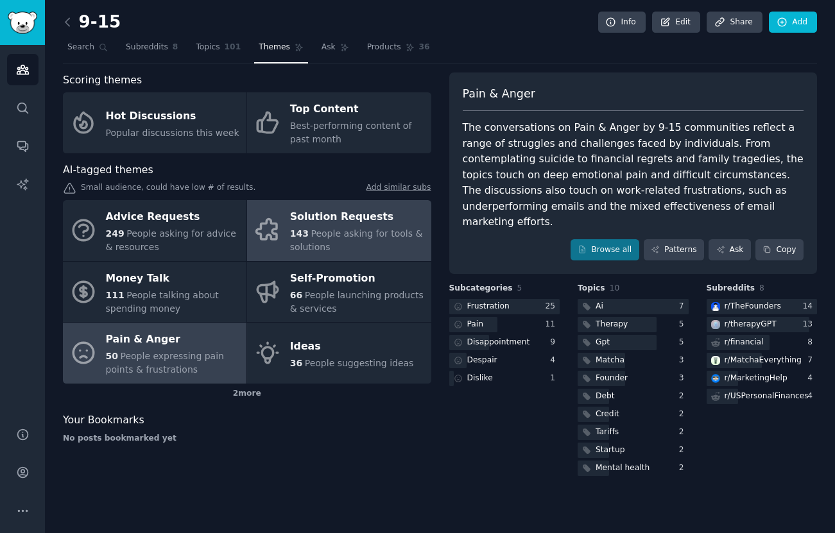
click at [386, 236] on span "People asking for tools & solutions" at bounding box center [356, 241] width 133 height 24
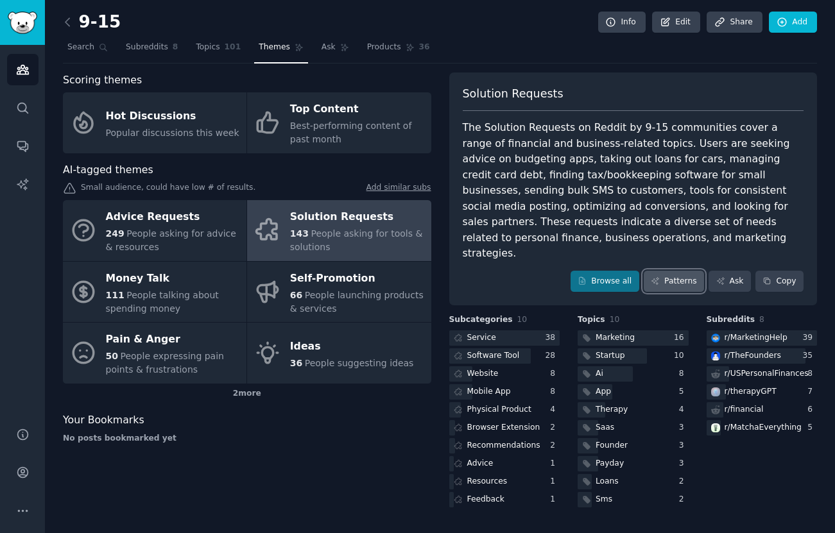
click at [670, 271] on link "Patterns" at bounding box center [674, 282] width 60 height 22
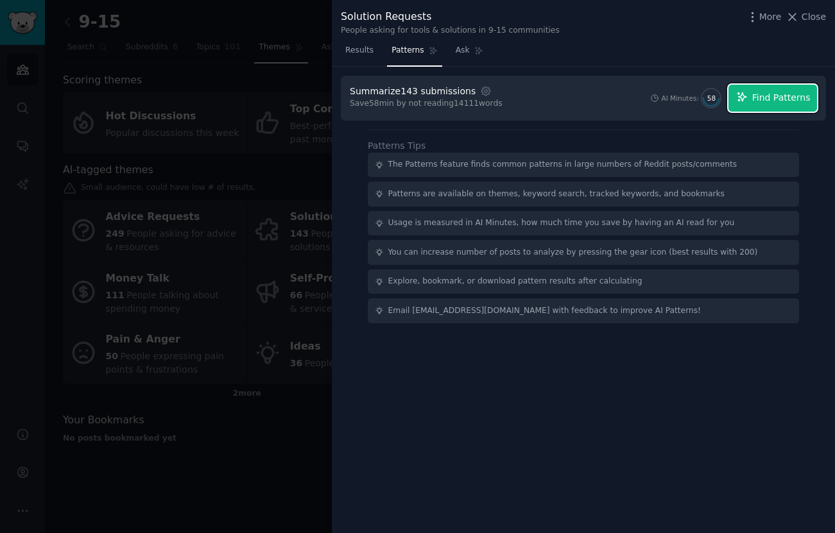
click at [783, 97] on span "Find Patterns" at bounding box center [781, 97] width 58 height 13
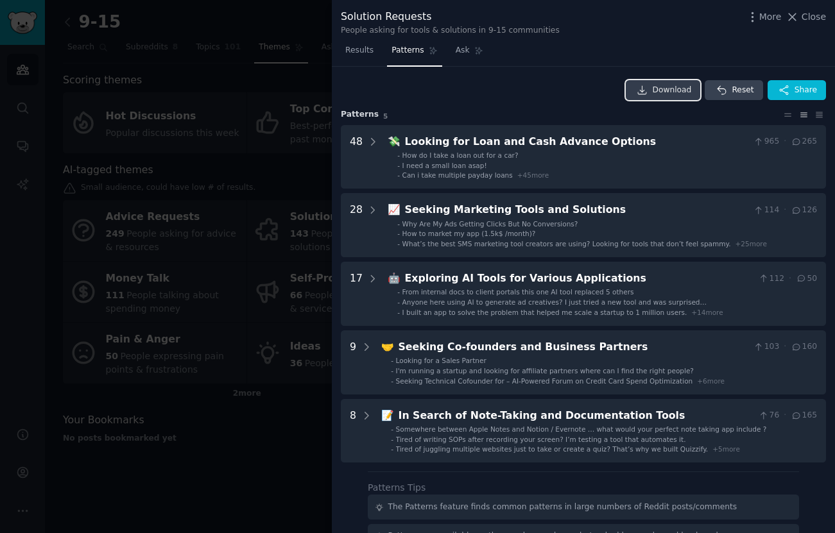
click at [655, 82] on link "Download" at bounding box center [663, 90] width 75 height 21
click at [268, 160] on div at bounding box center [417, 266] width 835 height 533
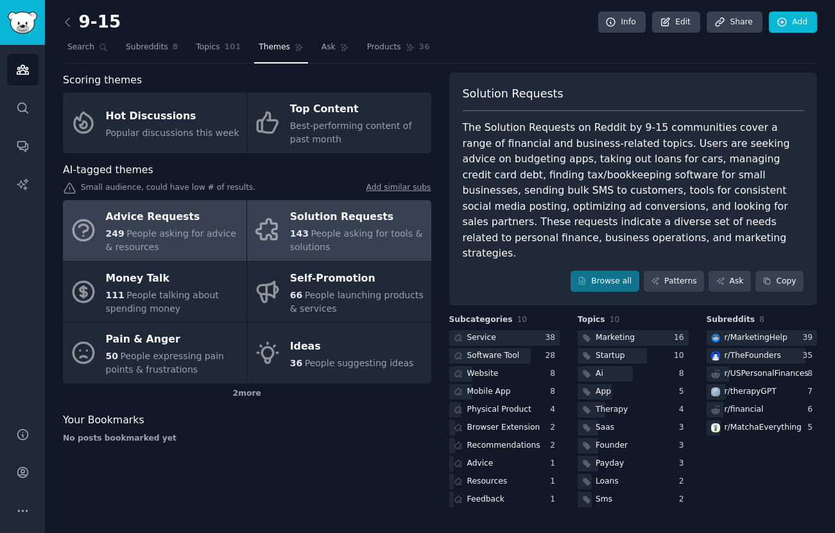
click at [193, 238] on span "People asking for advice & resources" at bounding box center [171, 241] width 130 height 24
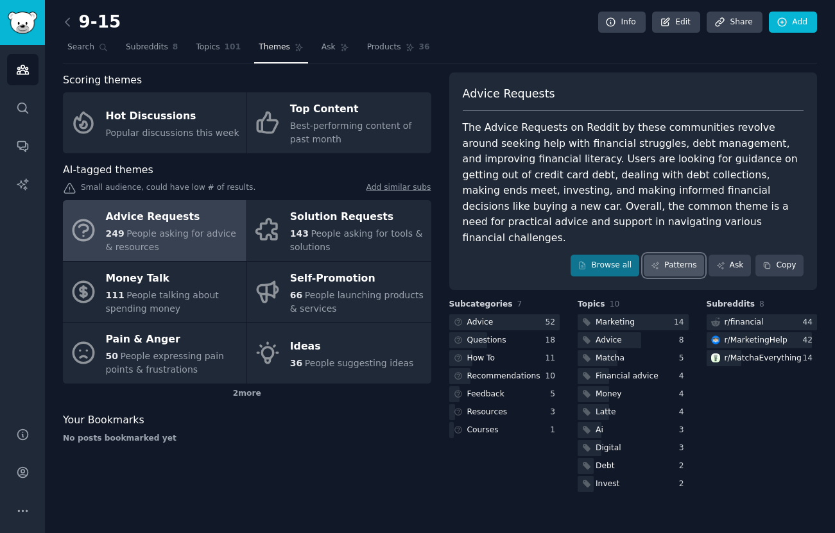
click at [682, 255] on link "Patterns" at bounding box center [674, 266] width 60 height 22
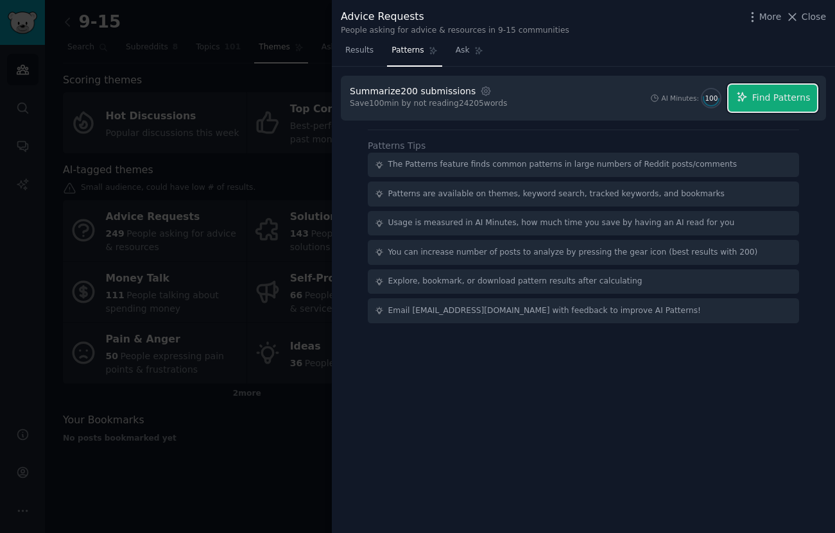
click at [801, 107] on button "Find Patterns" at bounding box center [773, 98] width 89 height 27
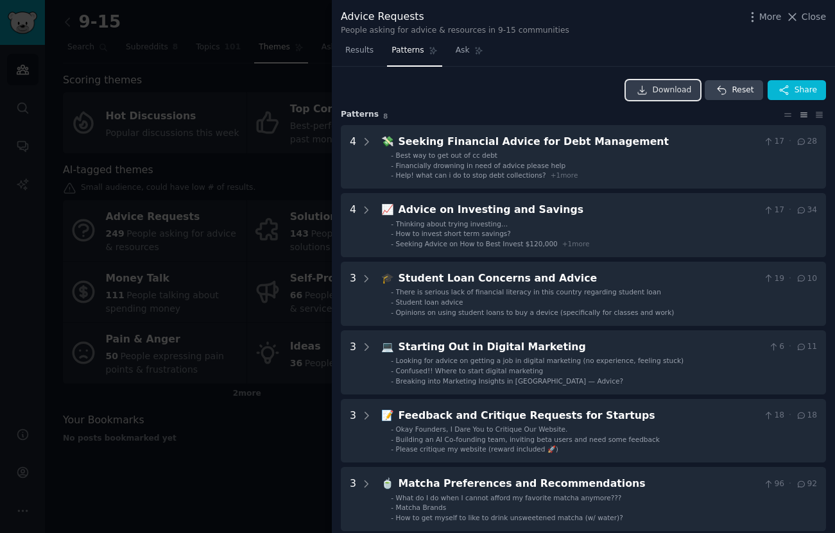
click at [674, 91] on span "Download" at bounding box center [672, 91] width 39 height 12
click at [282, 195] on div at bounding box center [417, 266] width 835 height 533
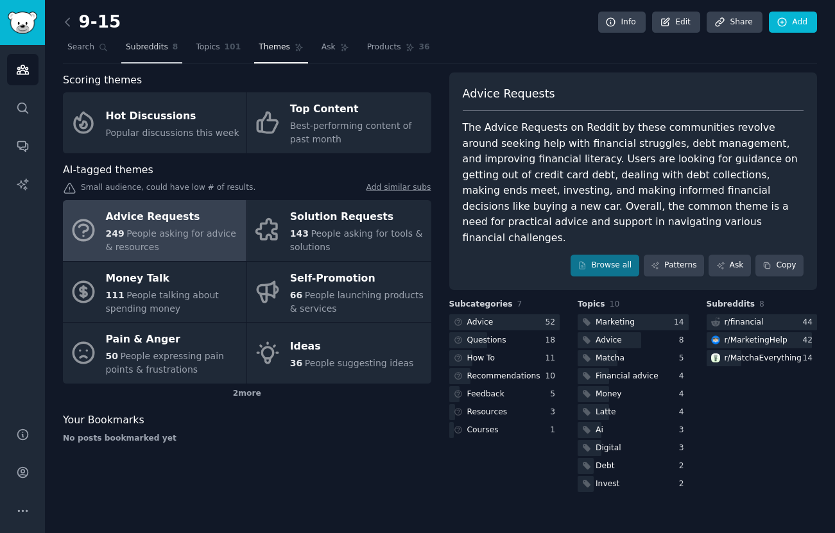
click at [141, 45] on span "Subreddits" at bounding box center [147, 48] width 42 height 12
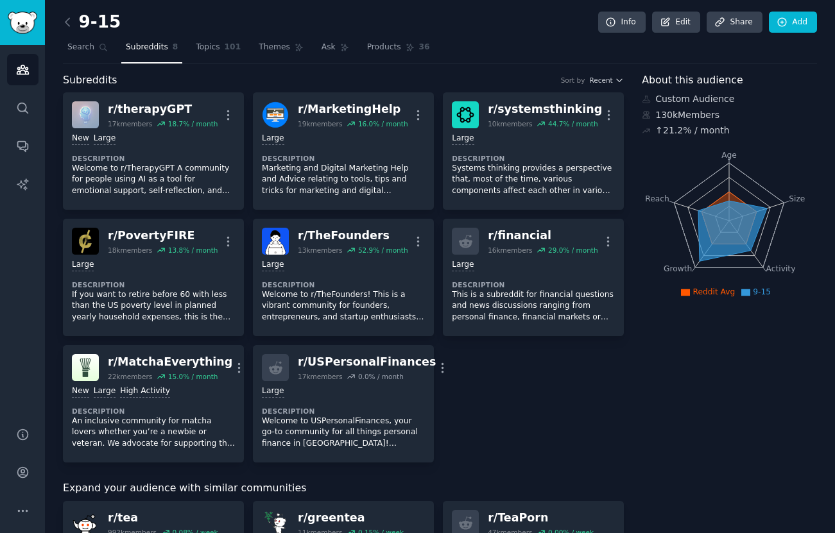
scroll to position [521, 0]
